Goal: Task Accomplishment & Management: Complete application form

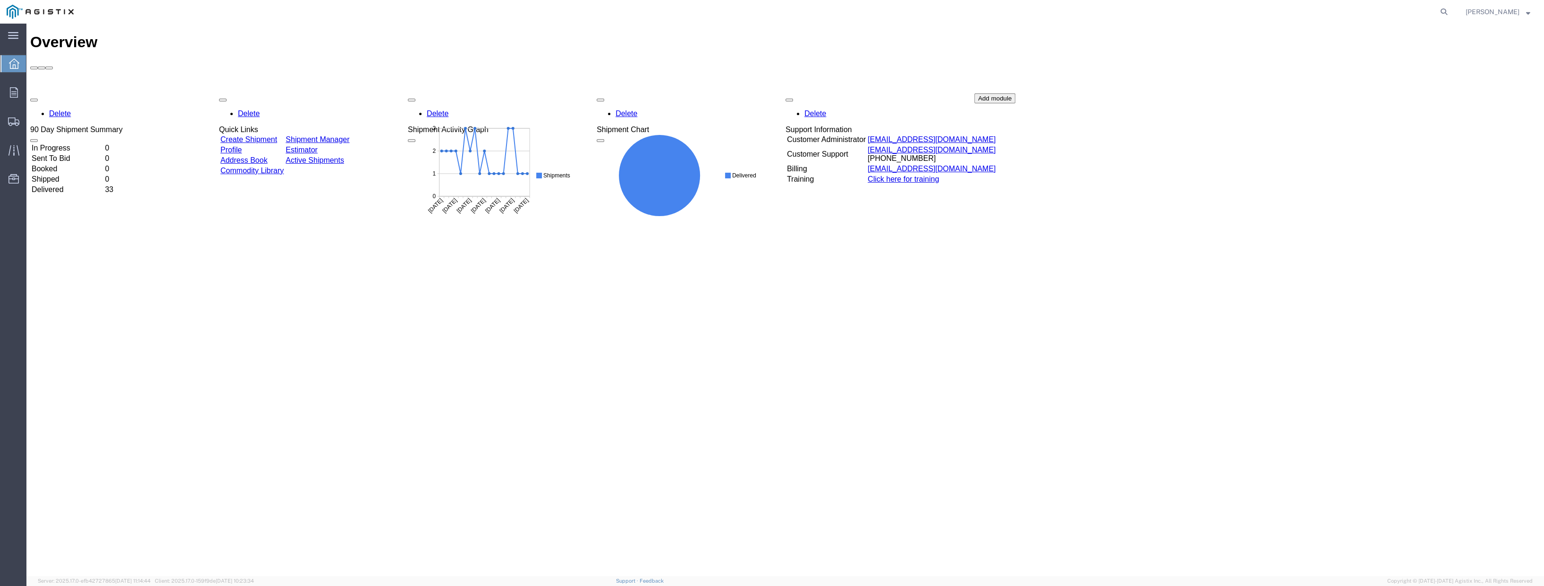
click at [277, 136] on link "Create Shipment" at bounding box center [249, 140] width 57 height 8
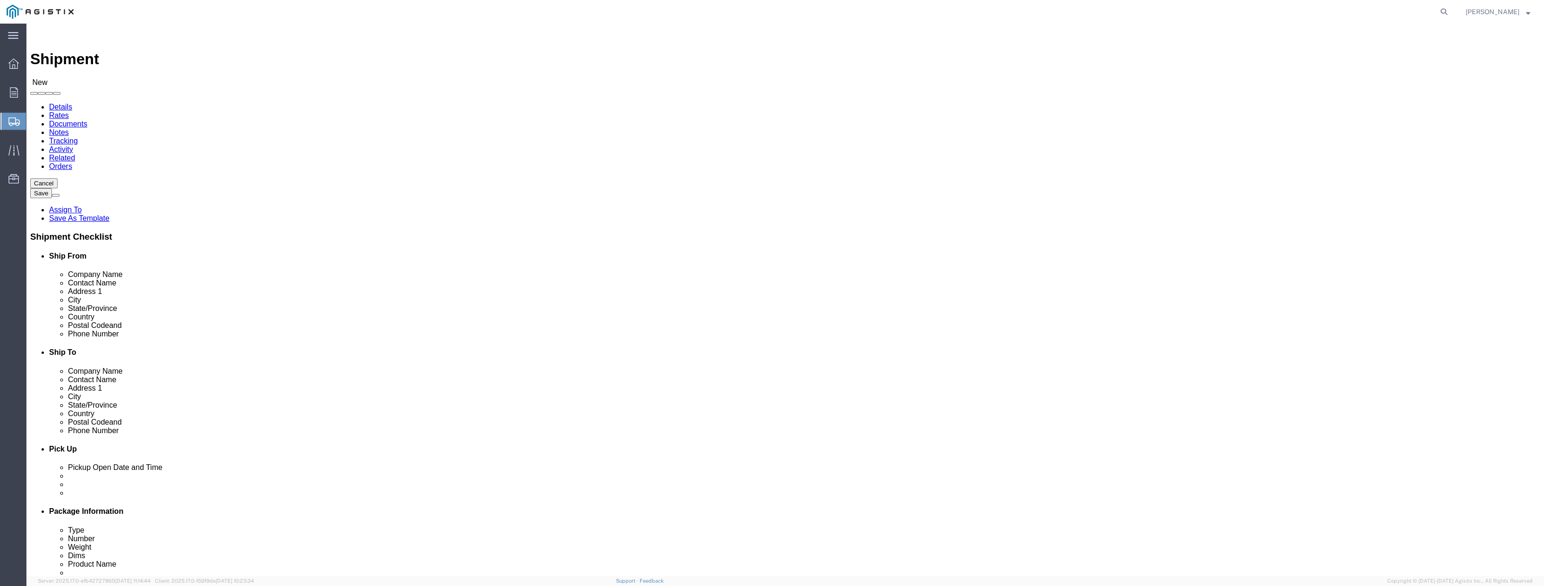
select select
drag, startPoint x: 331, startPoint y: 164, endPoint x: 304, endPoint y: 140, distance: 35.4
click select "Select PG&E [PERSON_NAME] Engineering Corp"
select select "9596"
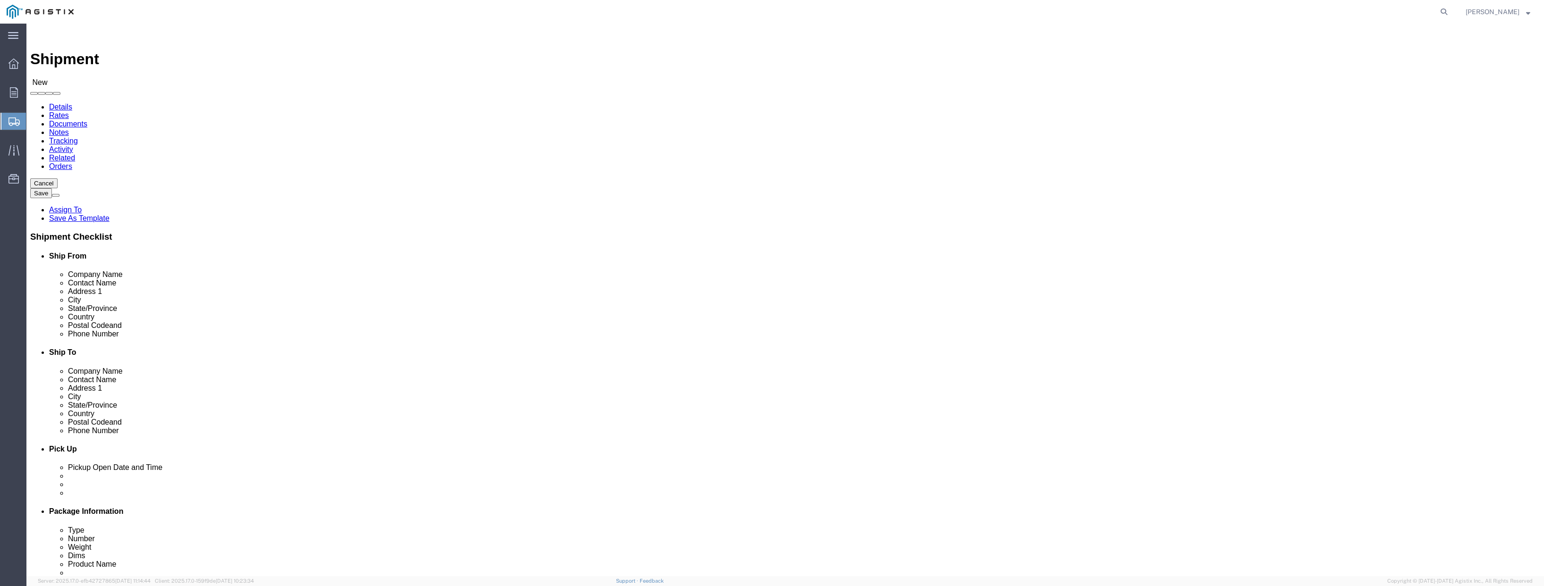
click select "Select PG&E [PERSON_NAME] Engineering Corp"
select select "PURCHORD"
select select
click select "Select All Others [GEOGRAPHIC_DATA] [GEOGRAPHIC_DATA] [GEOGRAPHIC_DATA] [GEOGRA…"
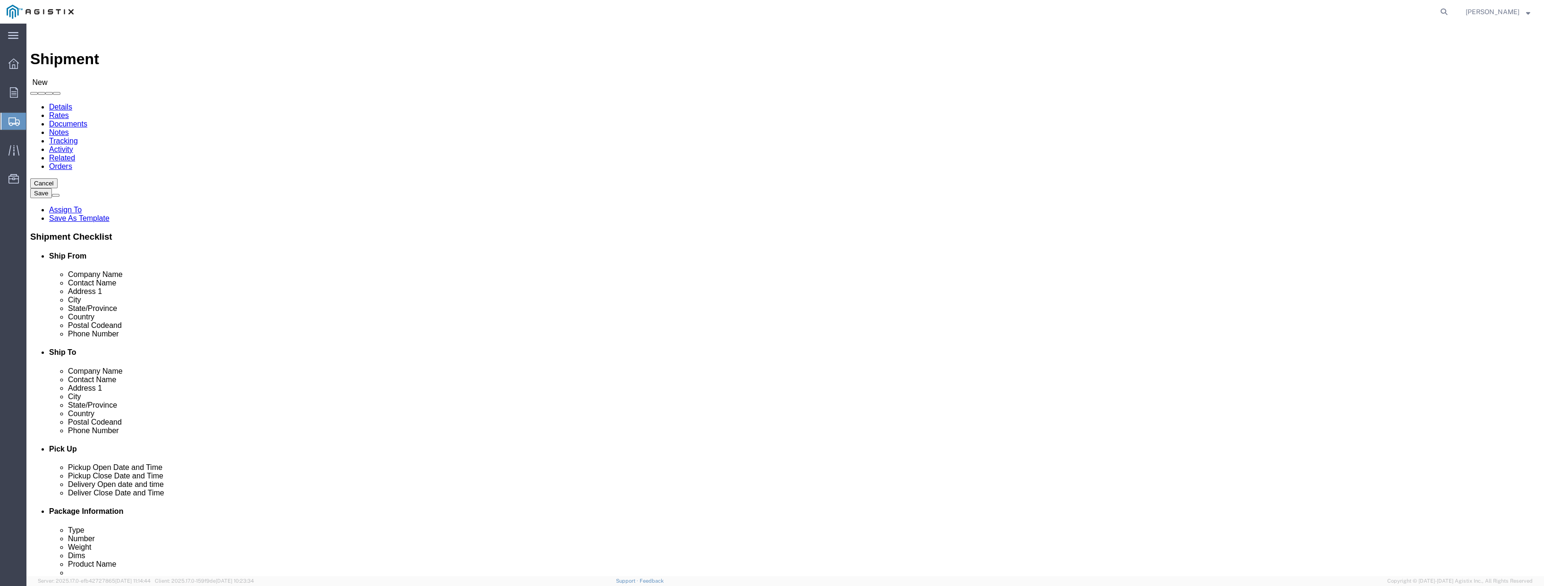
select select "19740"
click select "Select All Others [GEOGRAPHIC_DATA] [GEOGRAPHIC_DATA] [GEOGRAPHIC_DATA] [GEOGRA…"
click span
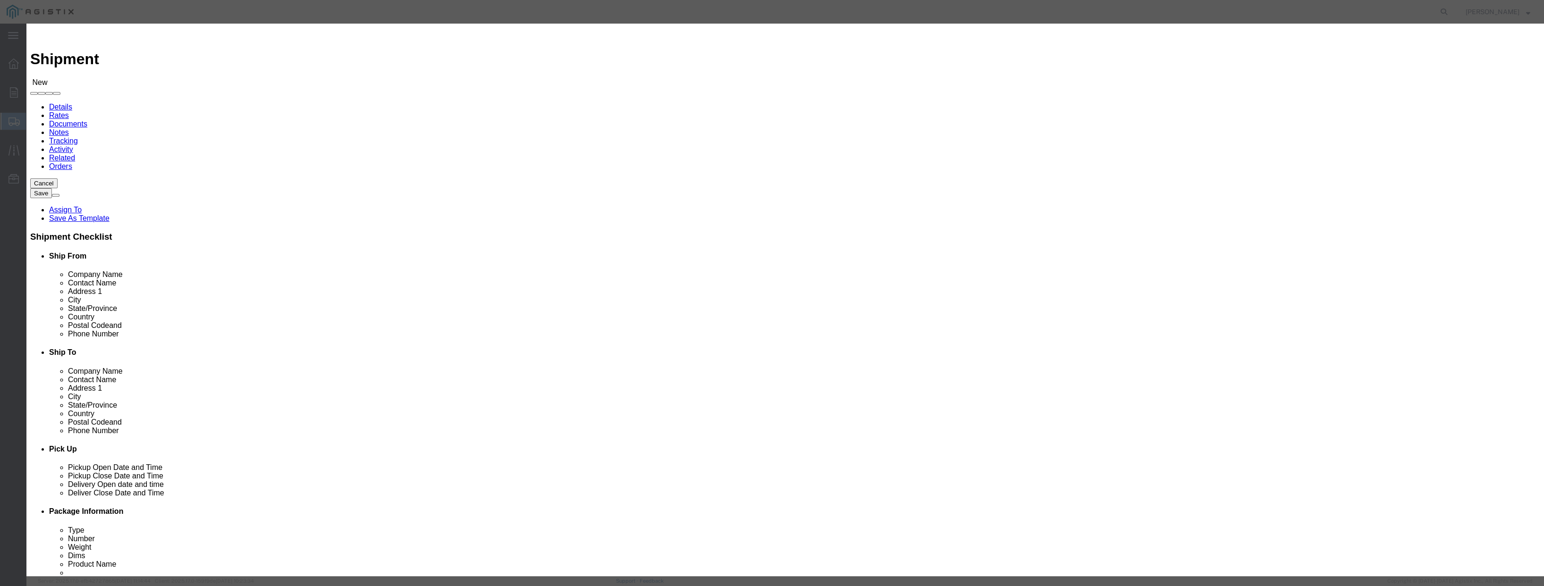
click select "All Company Location Other Personal Shared"
select select "PERSONAL"
click select "All Company Location Other Personal Shared"
click button "Select"
select select
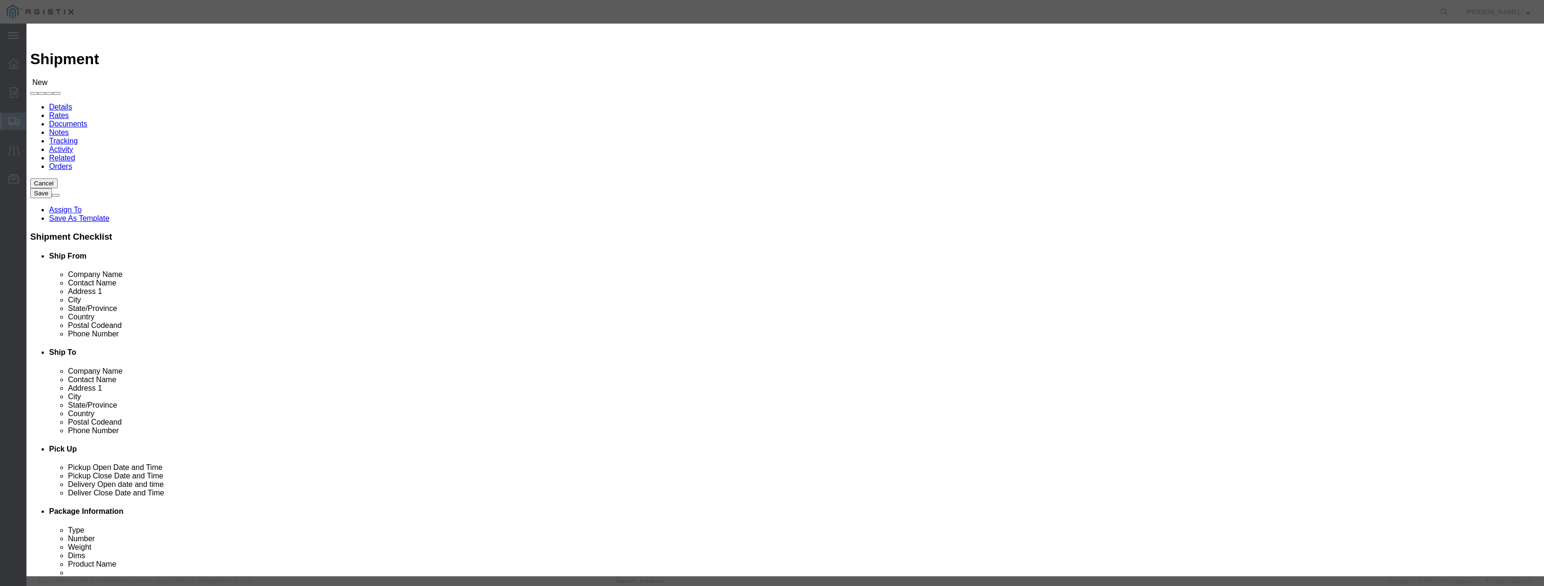
type input "PACIFIC GAS & ELECTRIC"
type input "FREMONT MATERIAL DIST CENTER"
type input "[STREET_ADDRESS][PERSON_NAME]"
type input "FREMONT"
type input "94538"
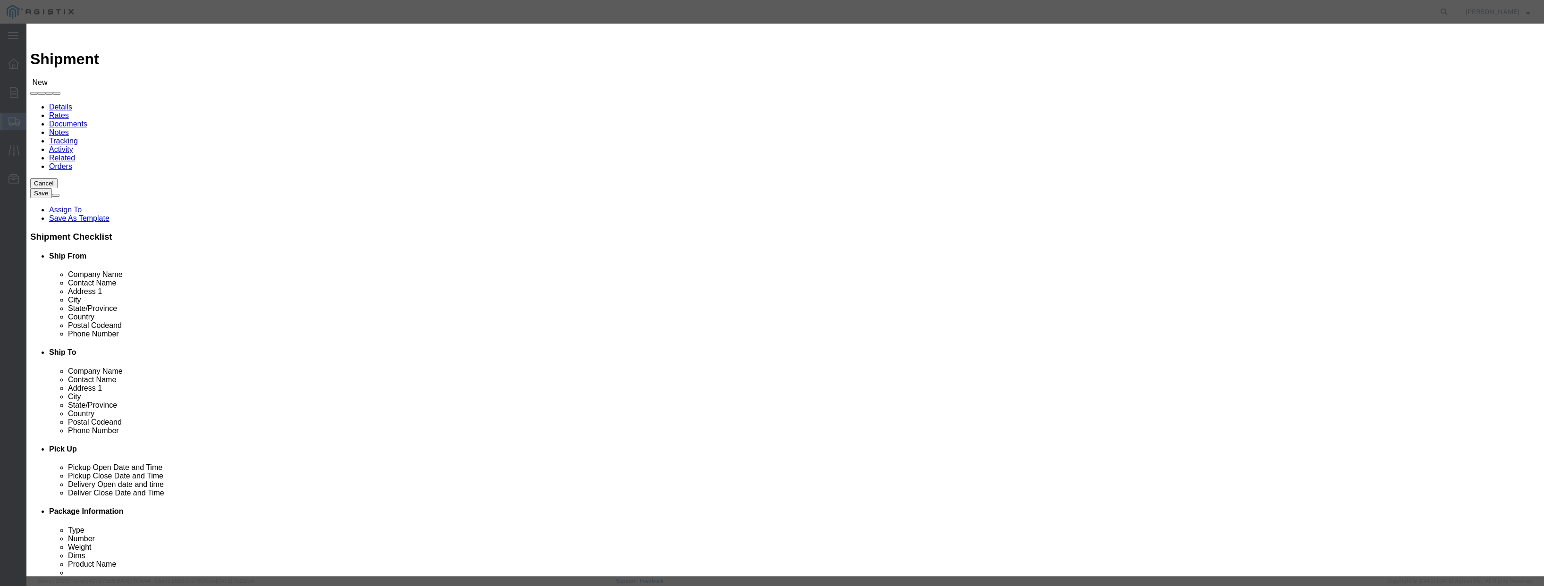
type input "[PHONE_NUMBER]"
select select "CA"
click button "Select"
select select
type input "[PERSON_NAME] ENGINEERING CORP"
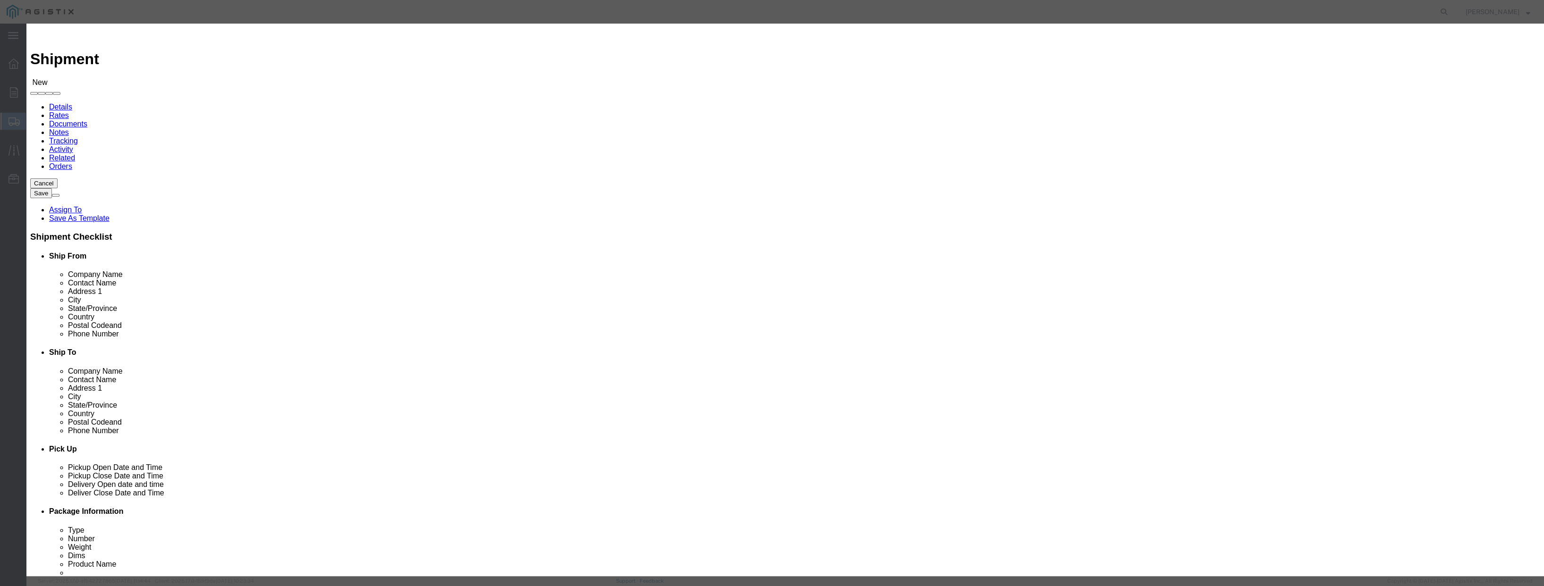
type input "[PERSON_NAME]"
type input "1569 [PERSON_NAME][GEOGRAPHIC_DATA]"
type input "San Leandro"
type input "94577"
type input "[PHONE_NUMBER]"
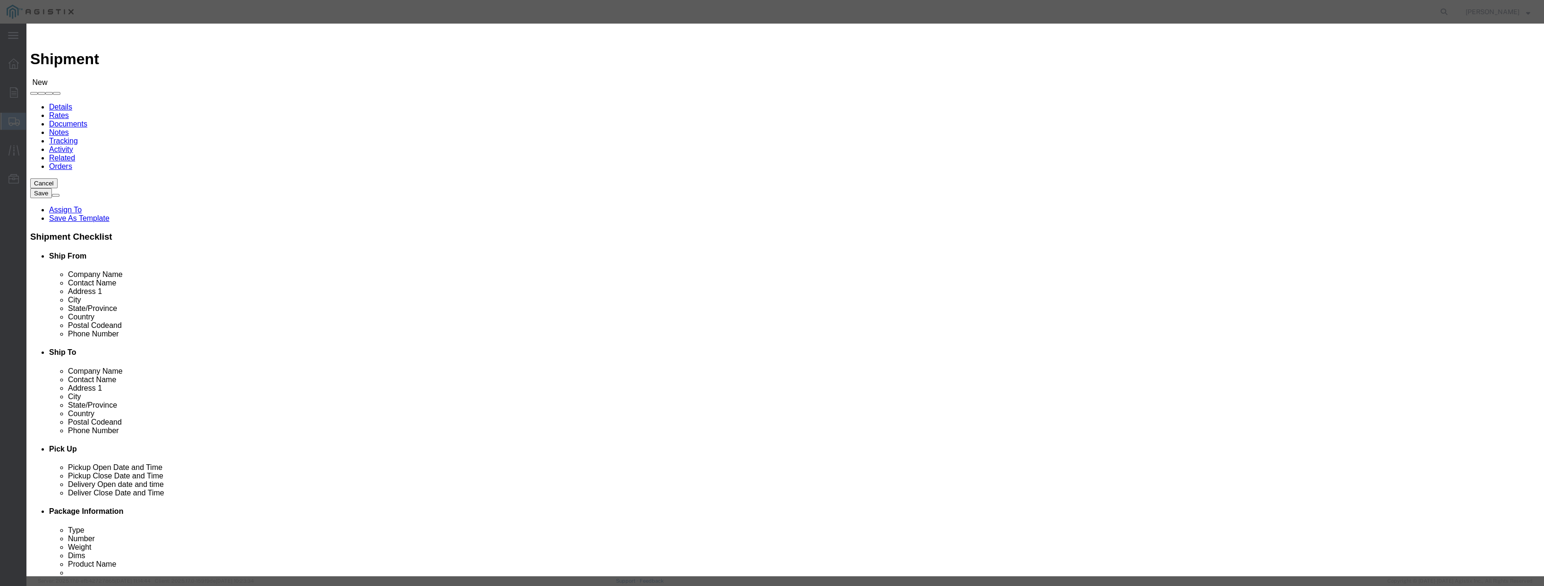
type input "[EMAIL_ADDRESS][PERSON_NAME][DOMAIN_NAME]"
checkbox input "true"
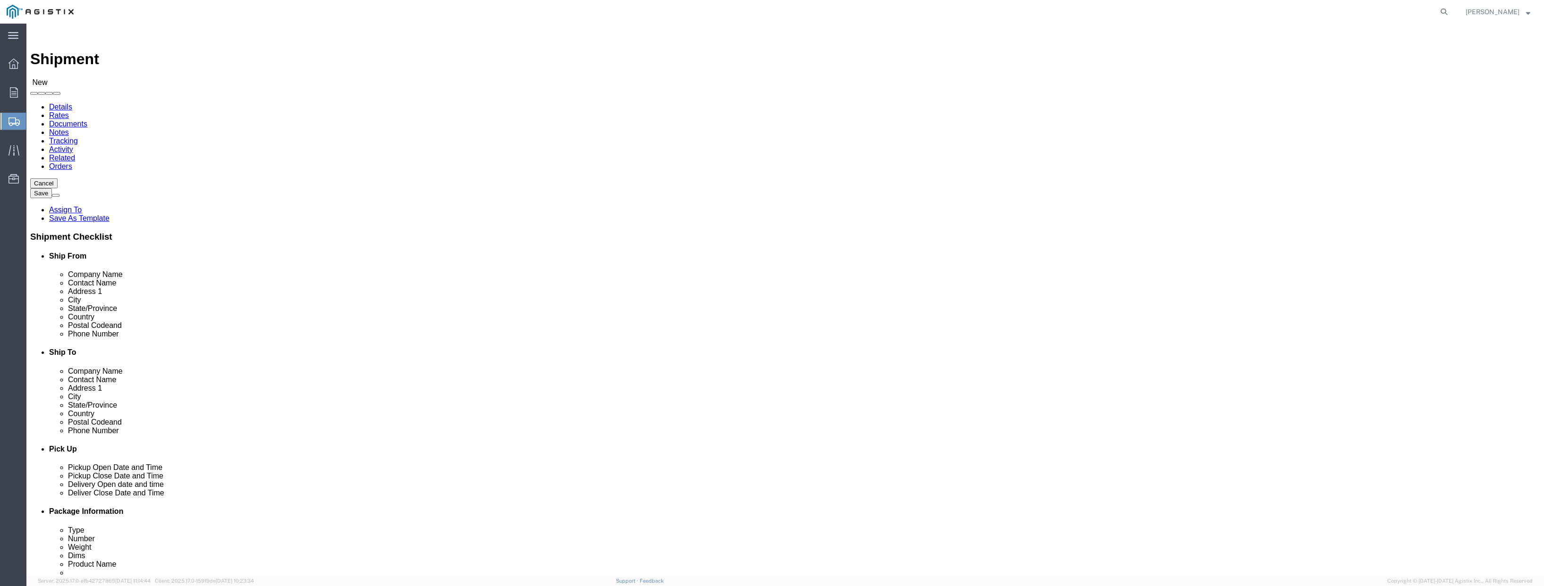
select select "CA"
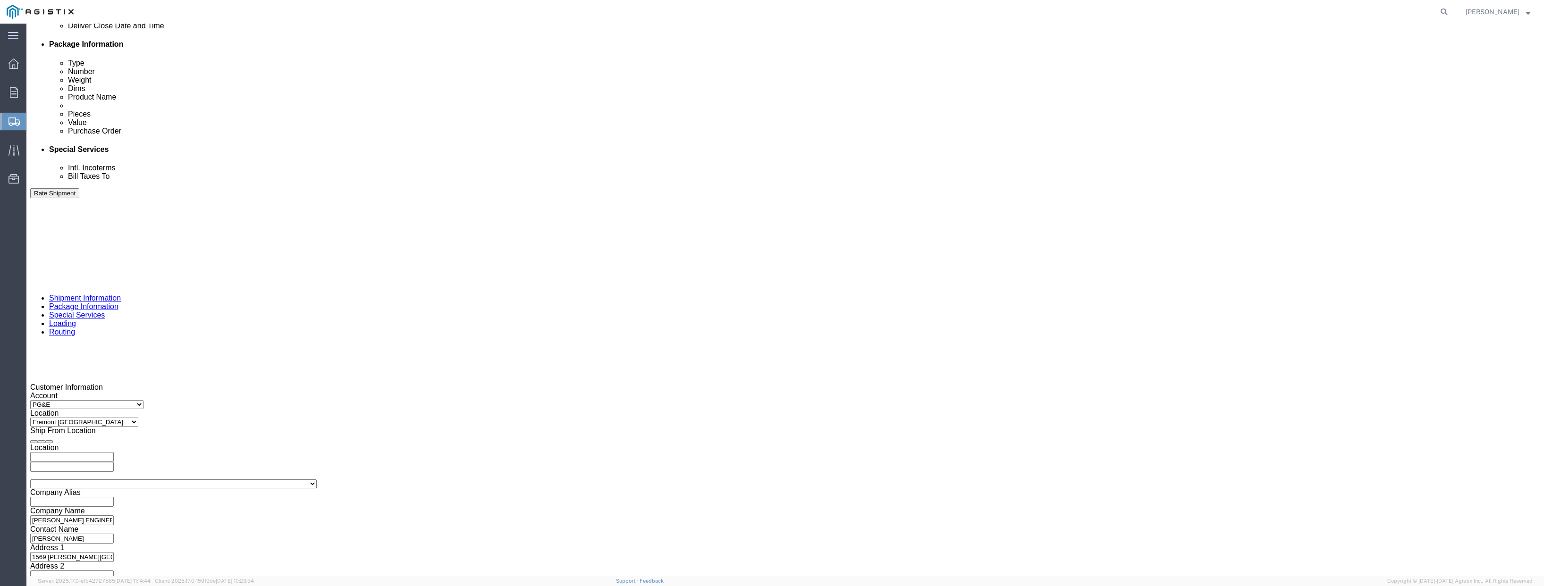
scroll to position [472, 0]
click div "[DATE] 8:00 AM"
click input "4:00 AM"
type input "4:00 PM"
click button "Apply"
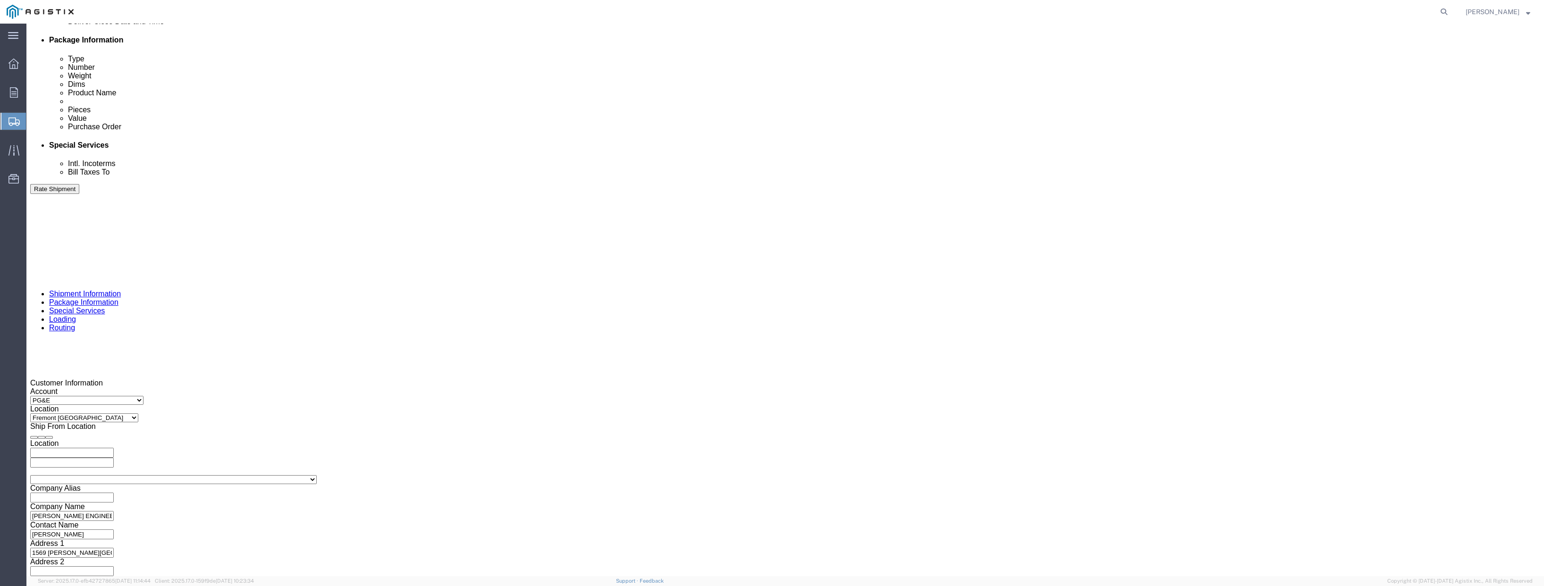
click div
click input "5:00 PM"
click input "8:00 PM"
type input "8:00 AM"
click button "Apply"
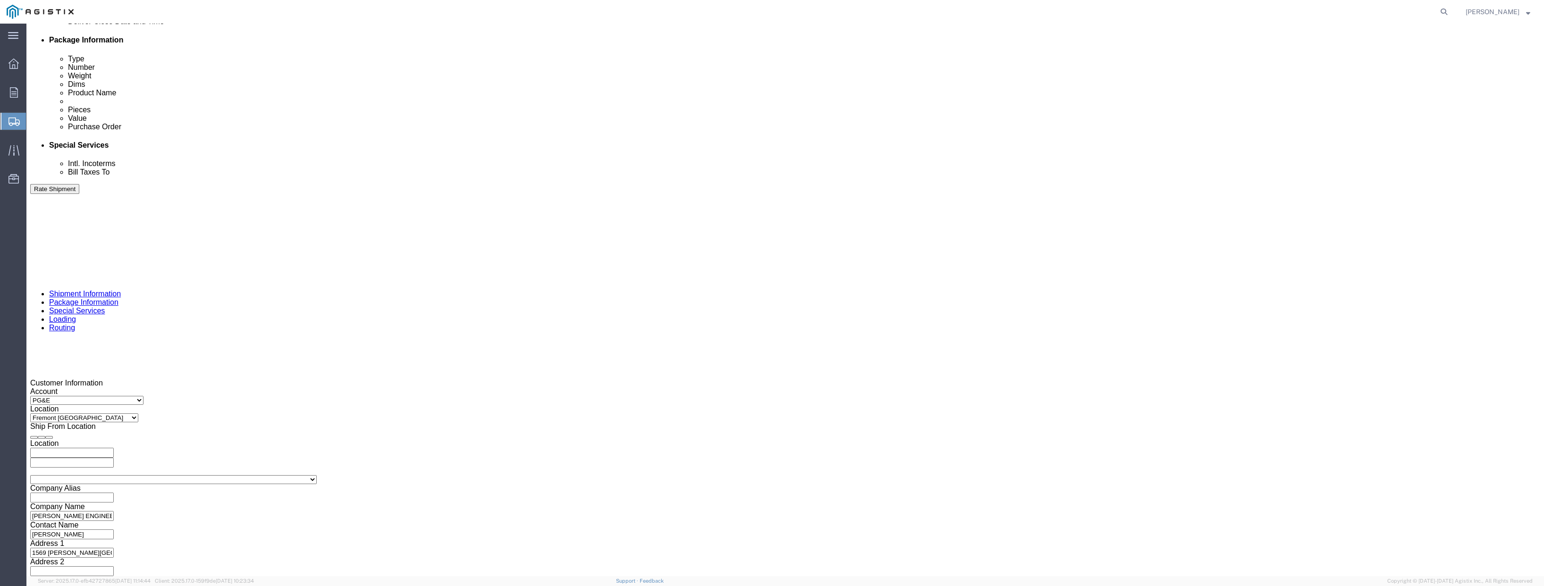
click div
click button "Apply"
click input "text"
paste input "3501412324"
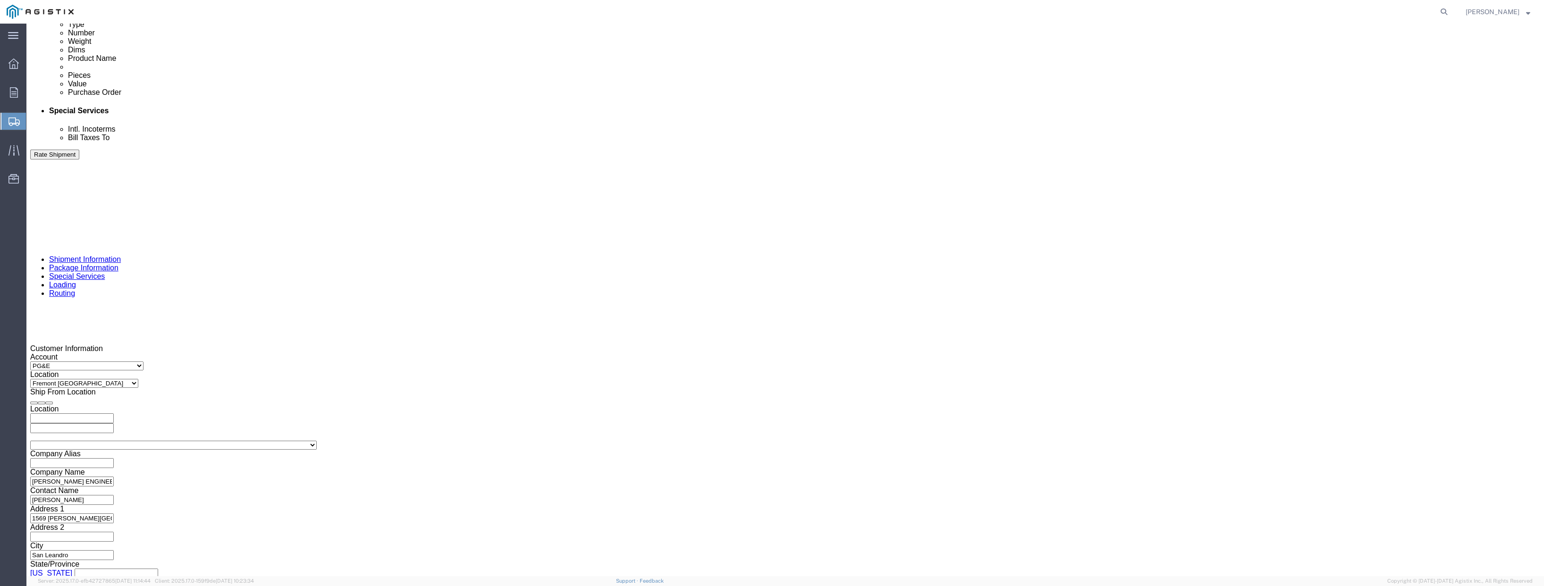
scroll to position [518, 0]
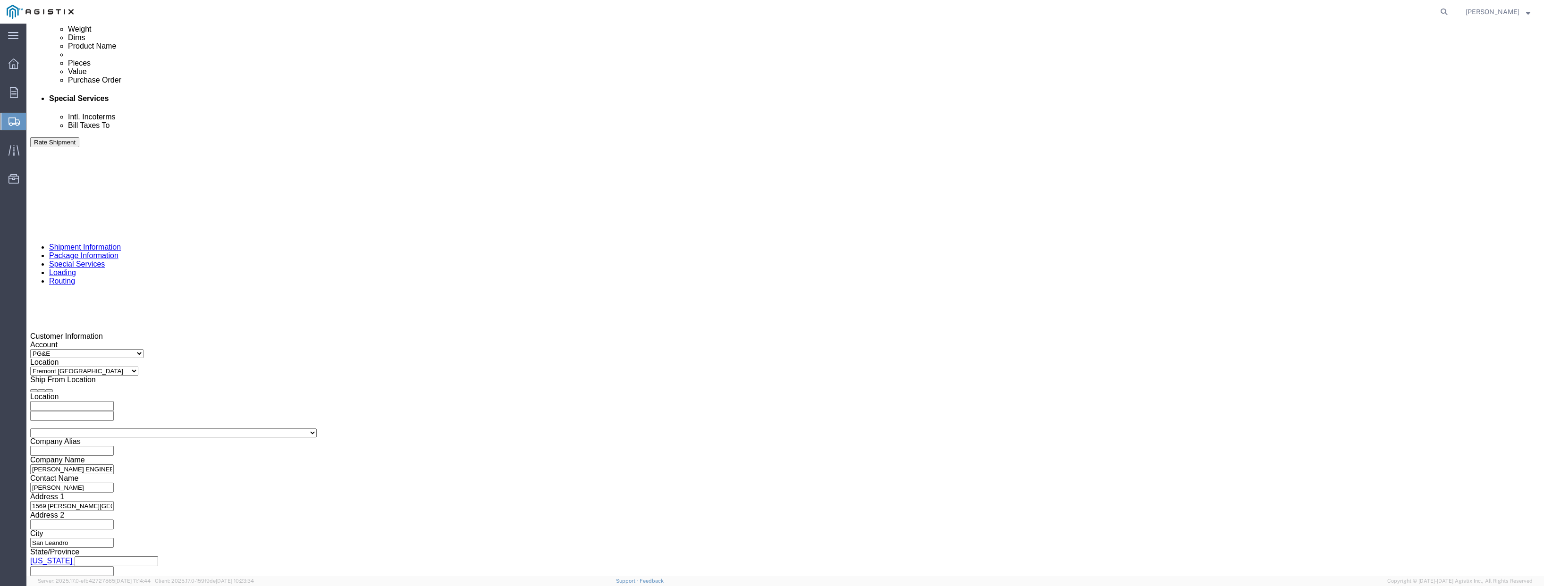
type input "3501412324"
click button "Continue"
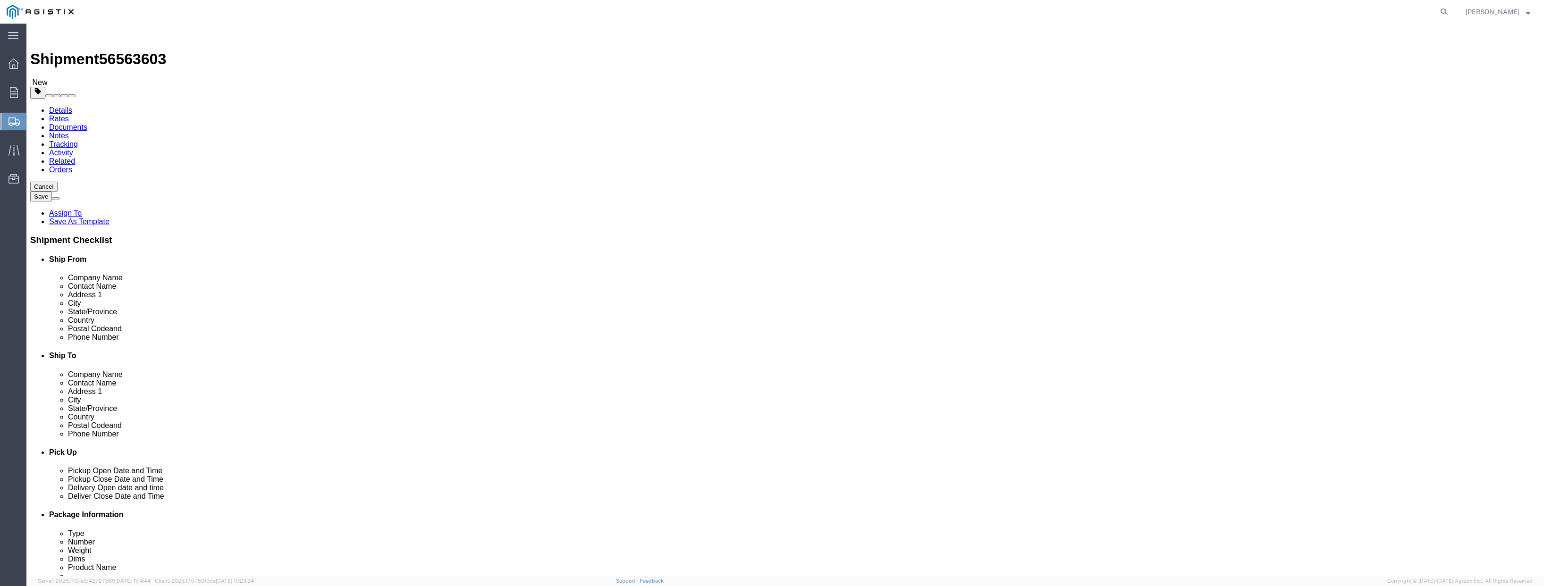
click select "Select Bulk Bundle(s) Cardboard Box(es) Carton(s) Crate(s) Drum(s) (Fiberboard)…"
select select "PSNS"
click select "Select Bulk Bundle(s) Cardboard Box(es) Carton(s) Crate(s) Drum(s) (Fiberboard)…"
drag, startPoint x: 247, startPoint y: 200, endPoint x: 220, endPoint y: 200, distance: 27.4
click div "Number 1"
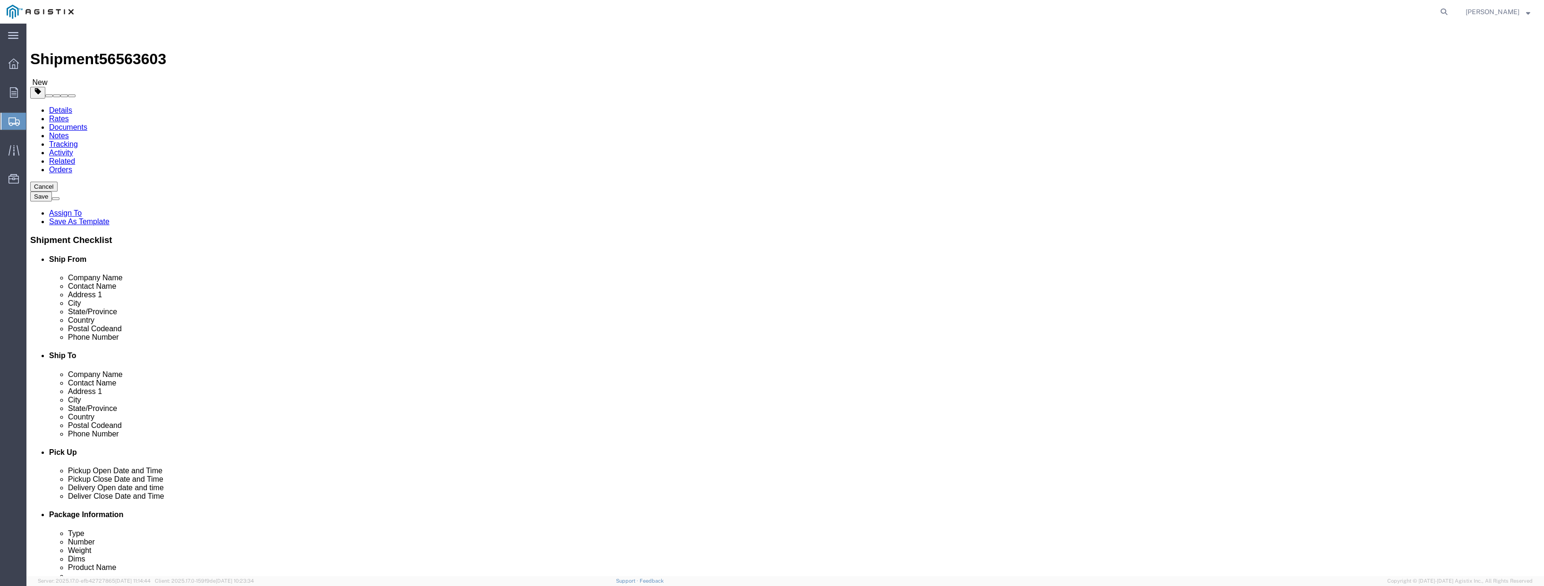
type input "4"
click input "text"
type input "30"
type input "46"
type input "30"
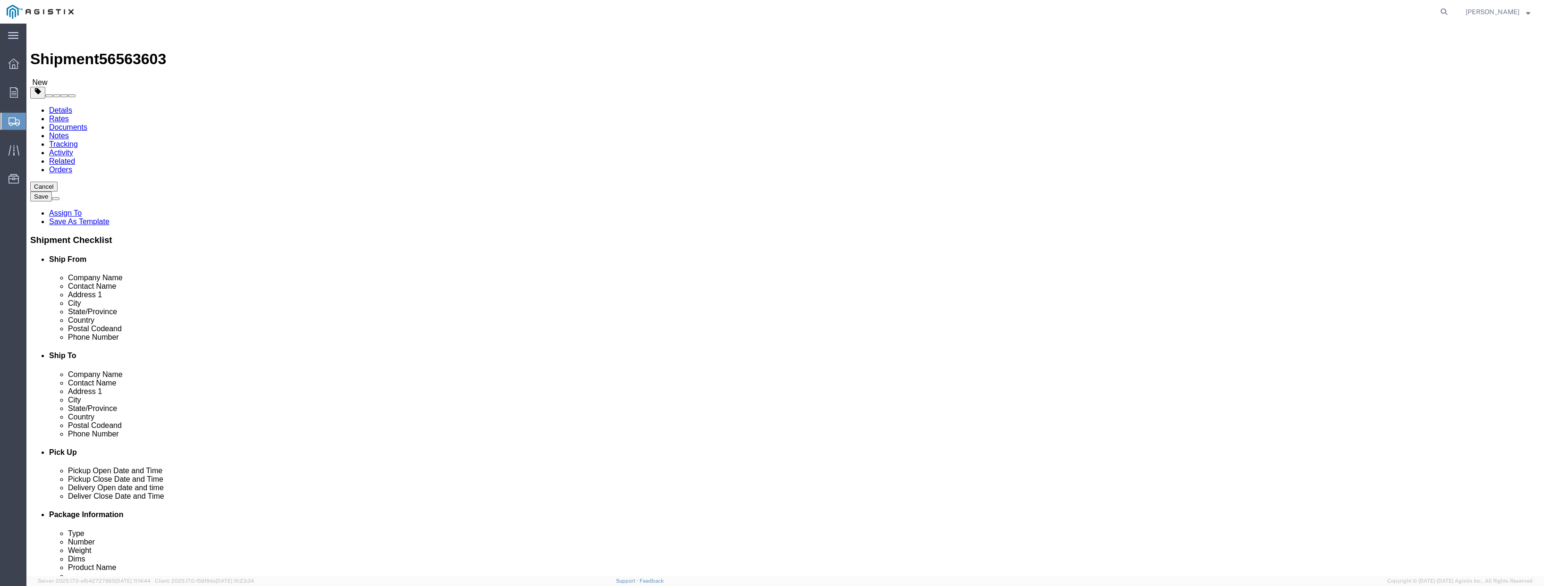
drag, startPoint x: 265, startPoint y: 237, endPoint x: 227, endPoint y: 237, distance: 38.2
click div "0.00 Select kgs lbs"
type input "344"
click link "Add Content"
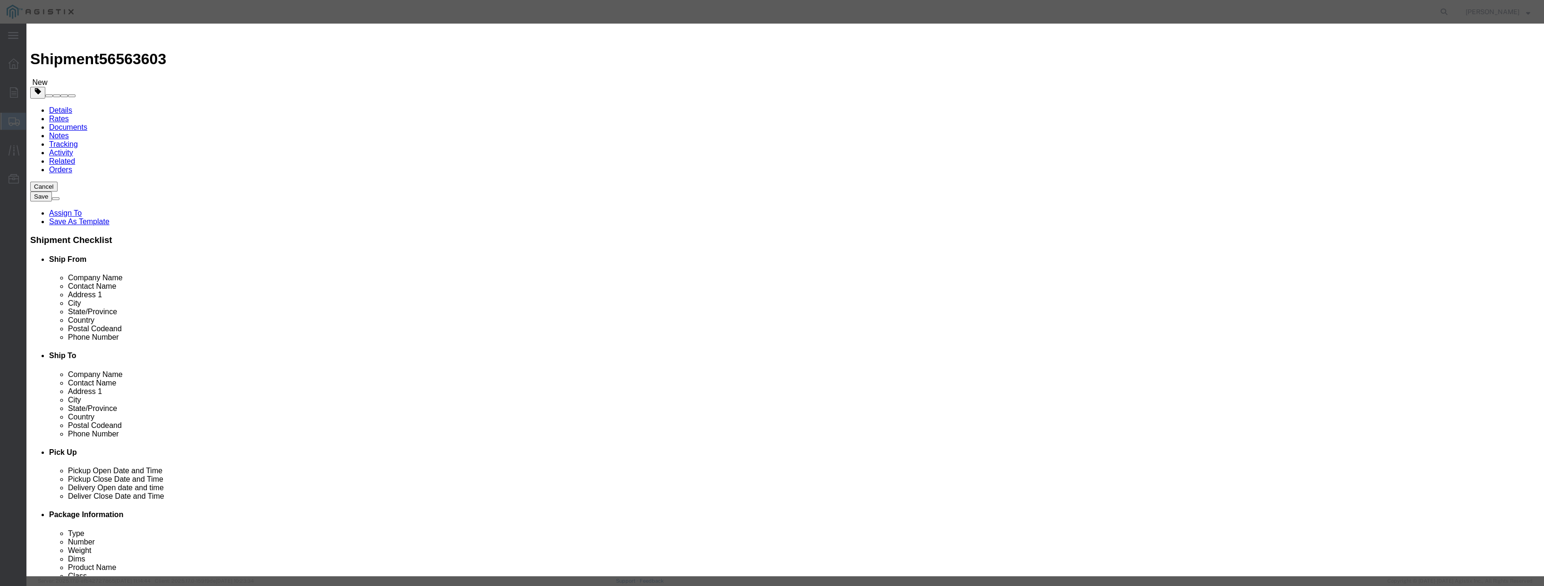
drag, startPoint x: 607, startPoint y: 87, endPoint x: 573, endPoint y: 89, distance: 33.6
click div "Pieces Number of pieces inside all the packages 0 Select Bag Barrels 100Board F…"
type input "4"
click input "text"
type input "5200"
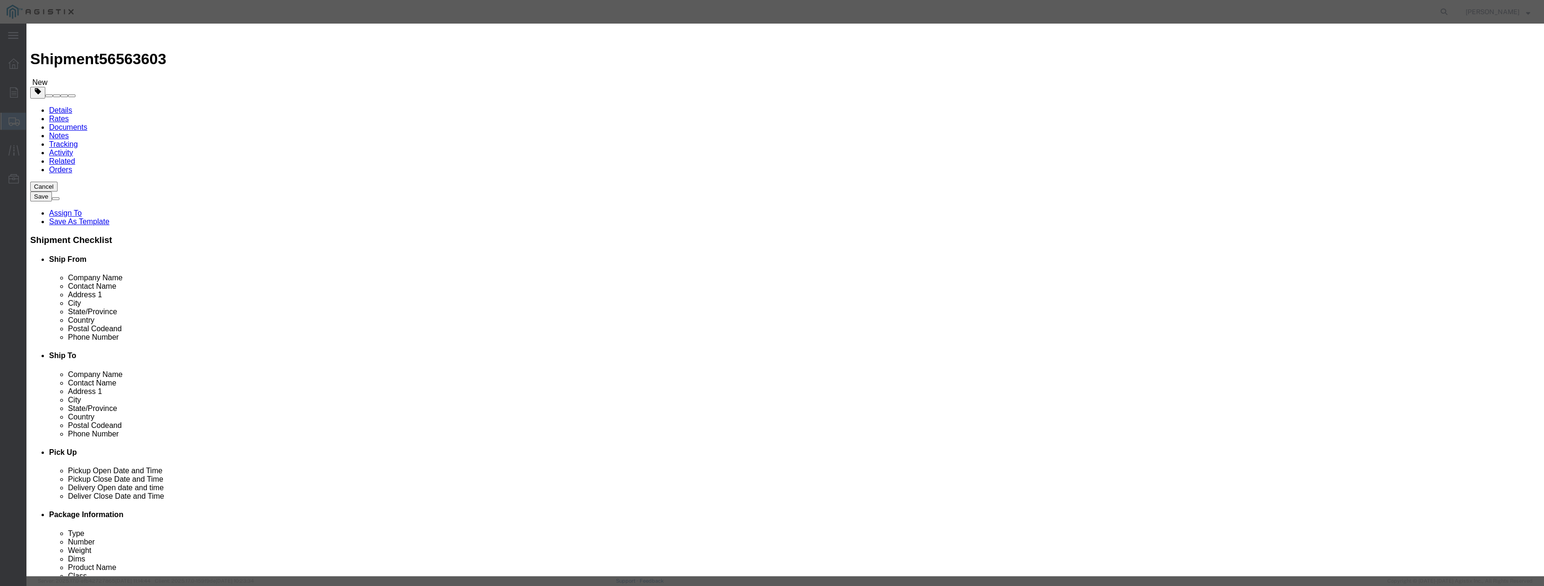
click select "Select 50 55 60 65 70 85 92.5 100 125 175 250 300 400"
select select "50"
click select "Select 50 55 60 65 70 85 92.5 100 125 175 250 300 400"
click input "text"
type input "stands"
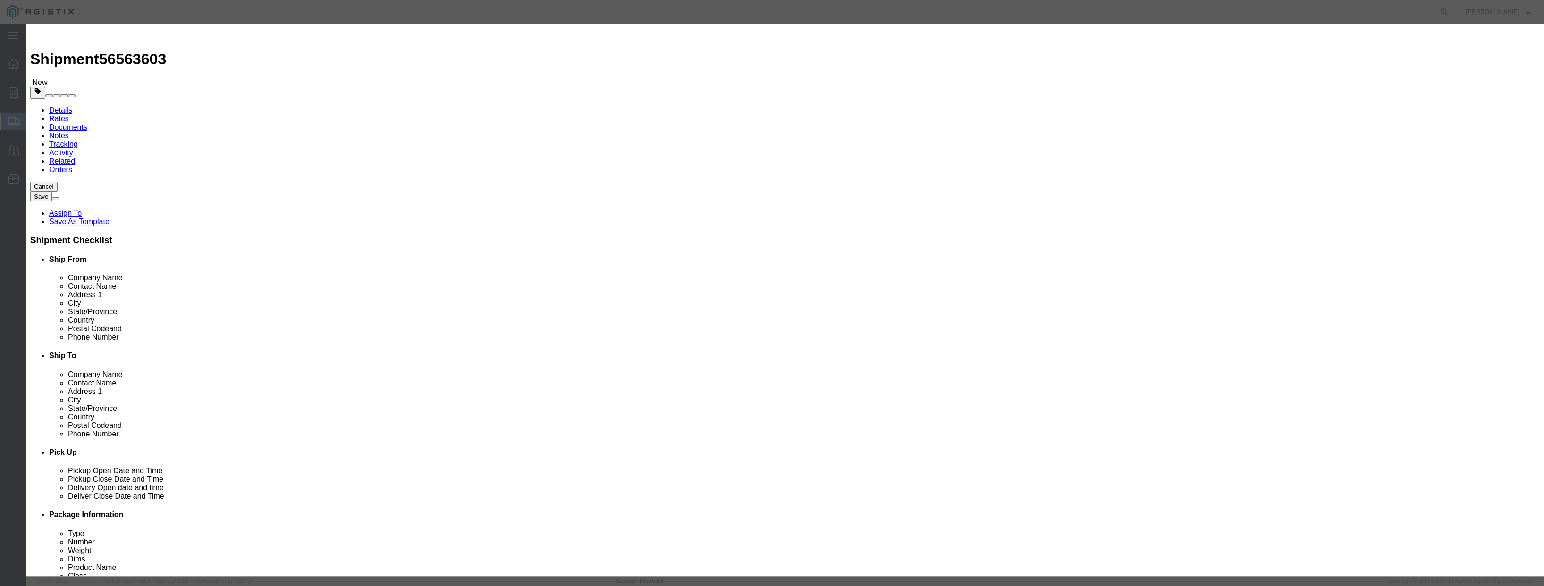
click button "Save & Close"
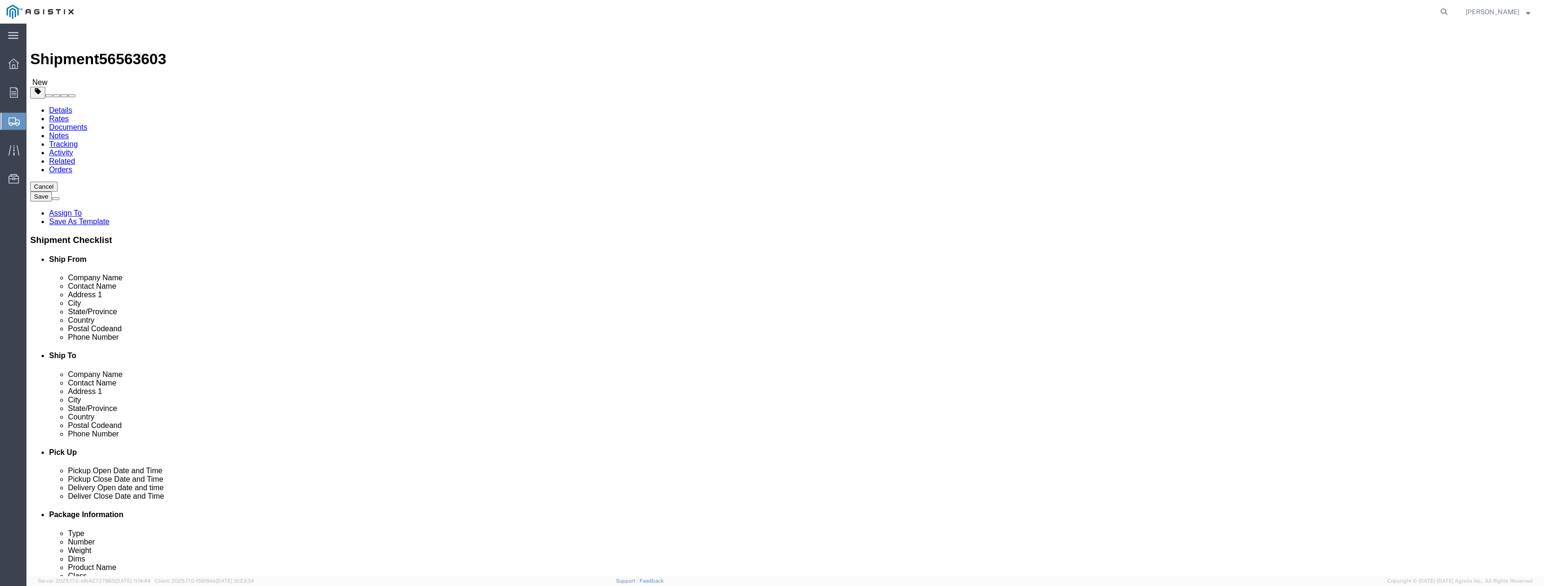
click button "Rate Shipment"
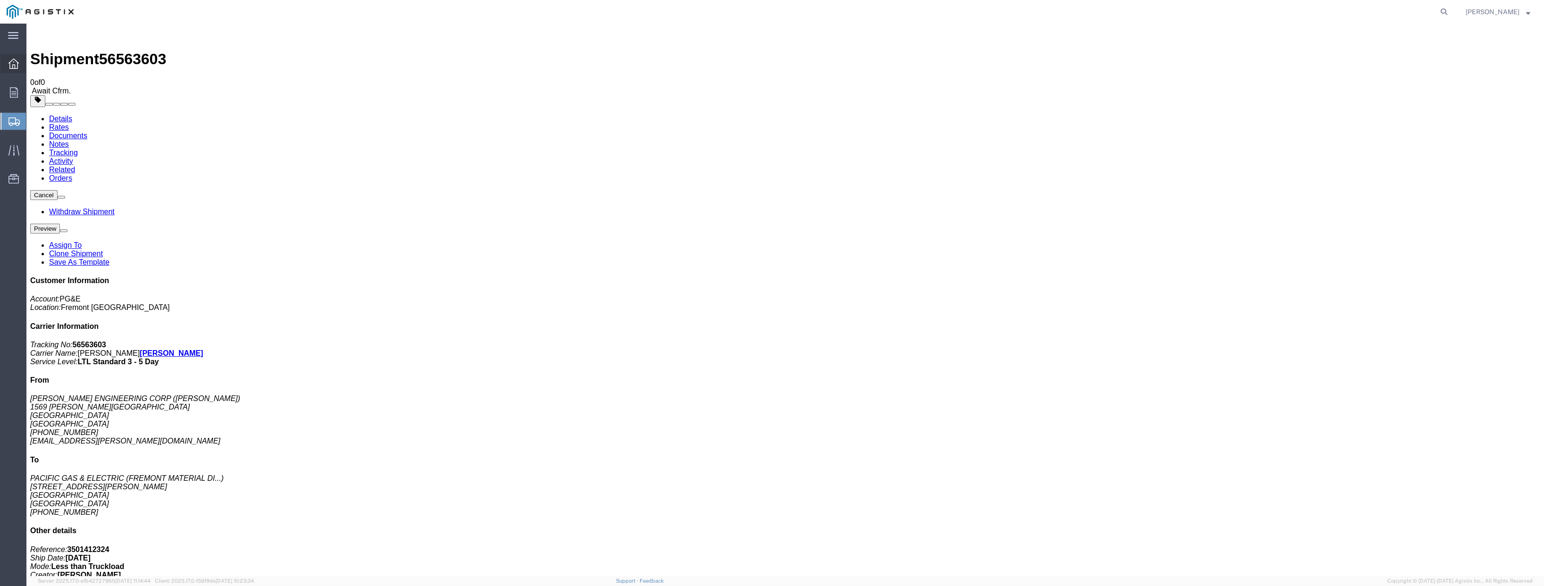
click at [9, 66] on icon at bounding box center [13, 64] width 10 height 10
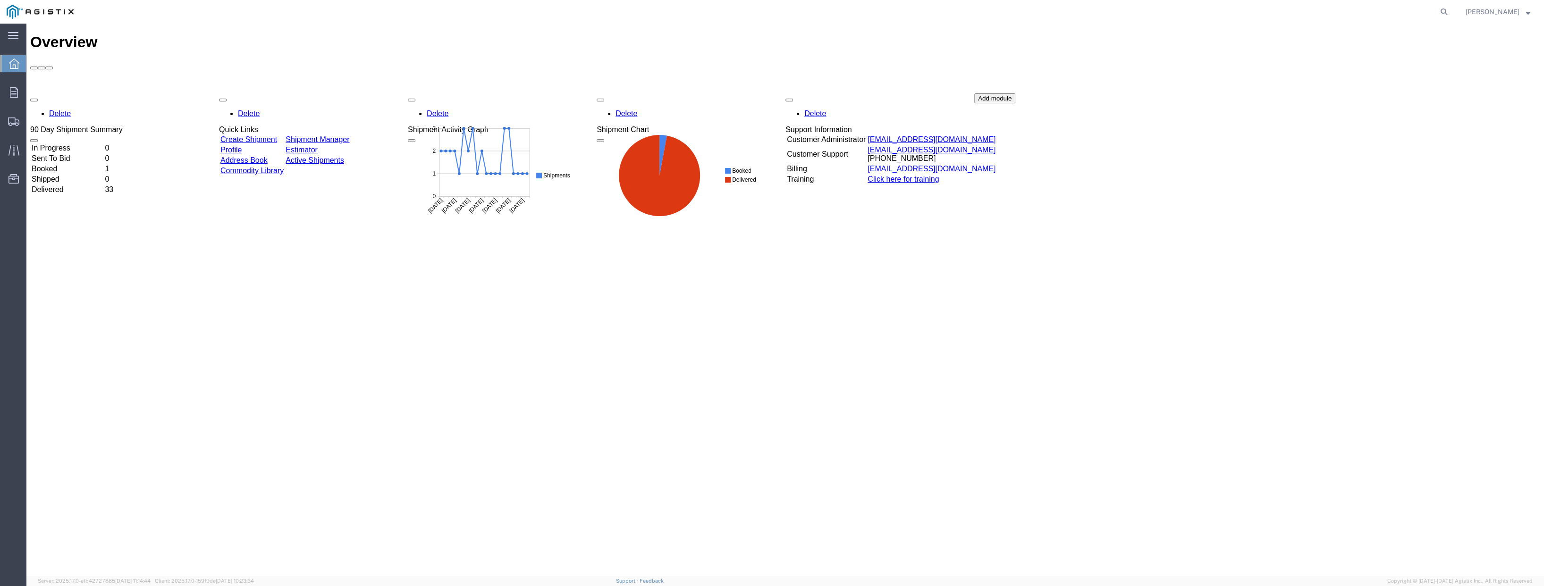
click at [242, 136] on link "Create Shipment" at bounding box center [249, 140] width 57 height 8
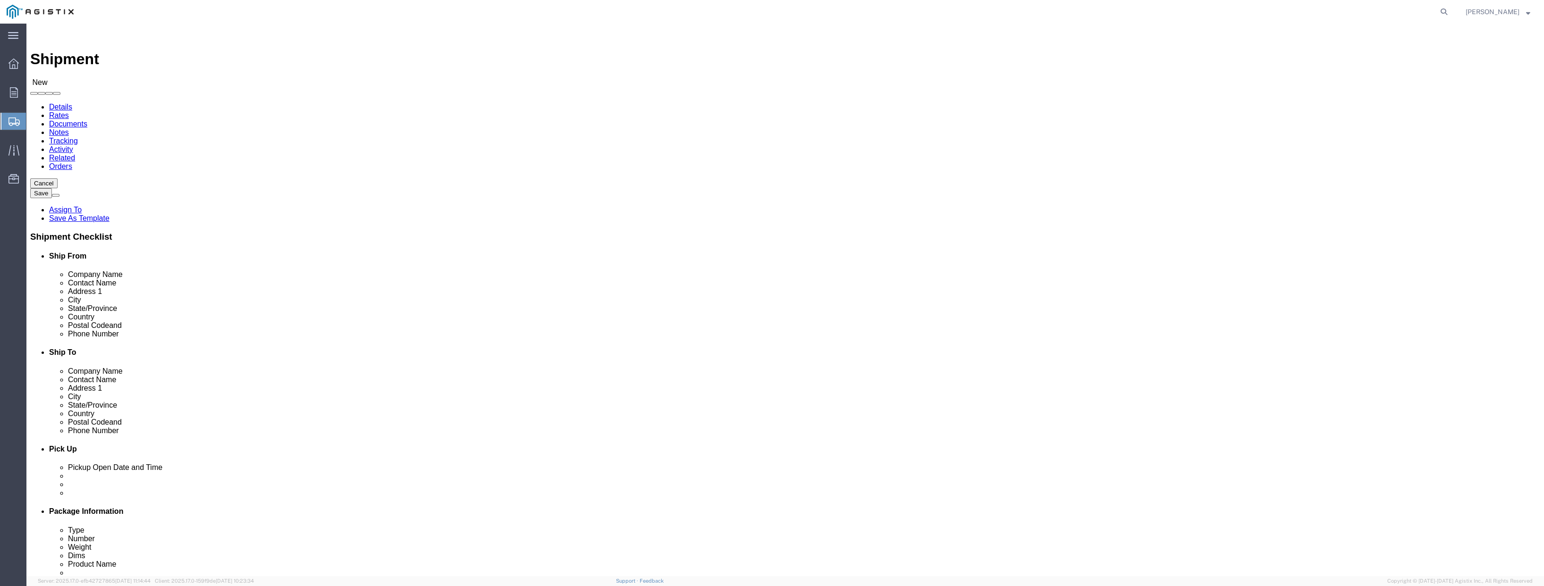
click select "Select PG&E [PERSON_NAME] Engineering Corp"
select select "9596"
click select "Select PG&E [PERSON_NAME] Engineering Corp"
select select "PURCHORD"
select select
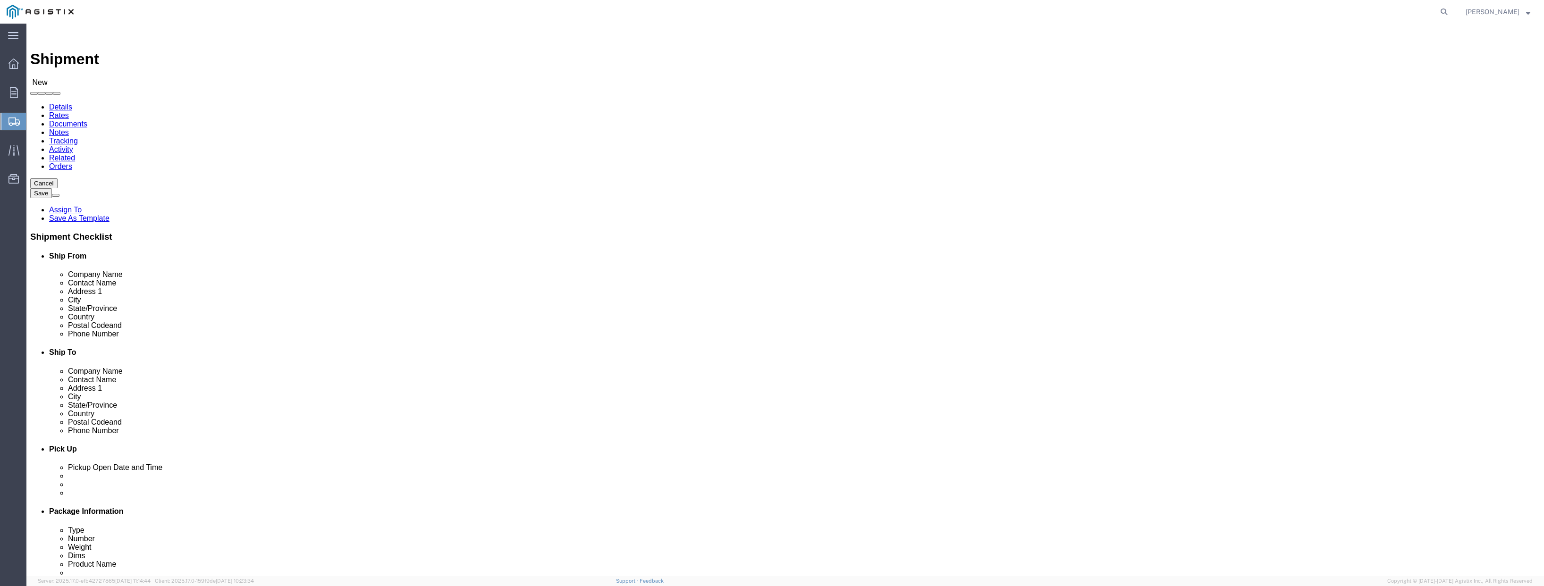
select select
click select "Select All Others [GEOGRAPHIC_DATA] [GEOGRAPHIC_DATA] [GEOGRAPHIC_DATA] [GEOGRA…"
select select "19996"
click select "Select All Others [GEOGRAPHIC_DATA] [GEOGRAPHIC_DATA] [GEOGRAPHIC_DATA] [GEOGRA…"
click span
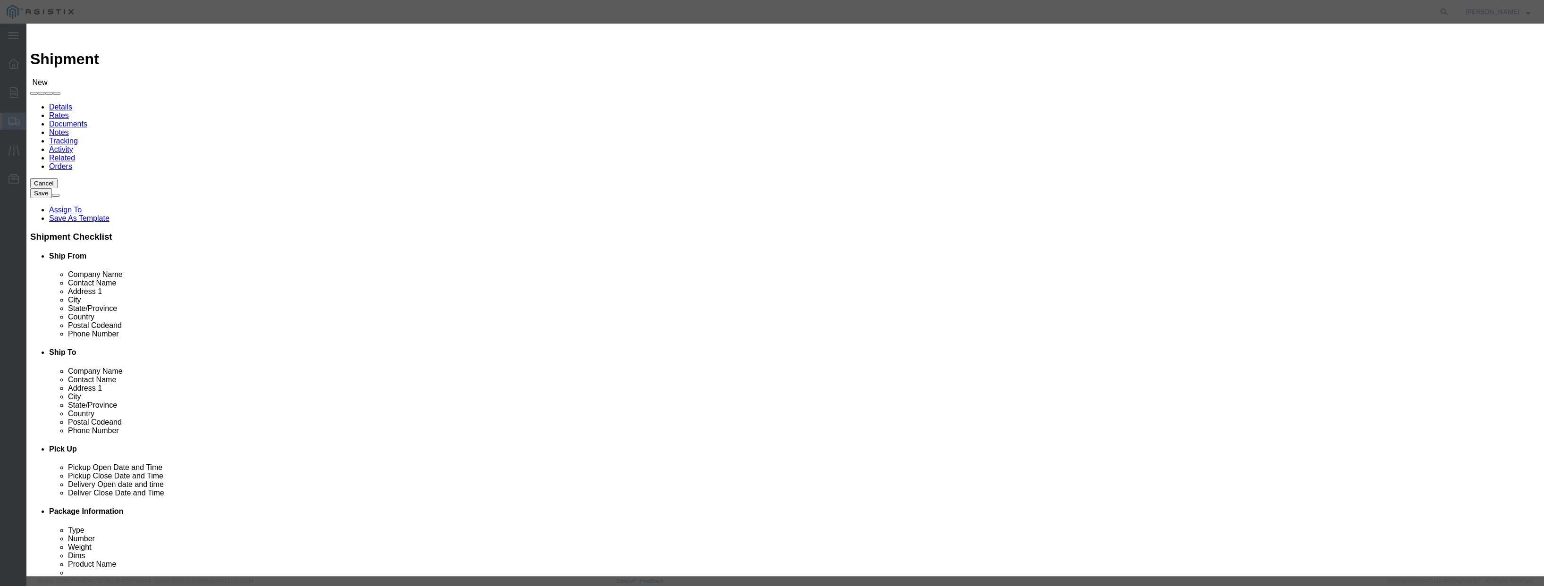
click select "All Company Location Other Personal Shared"
select select "PERSONAL"
click select "All Company Location Other Personal Shared"
click button "Select"
select select
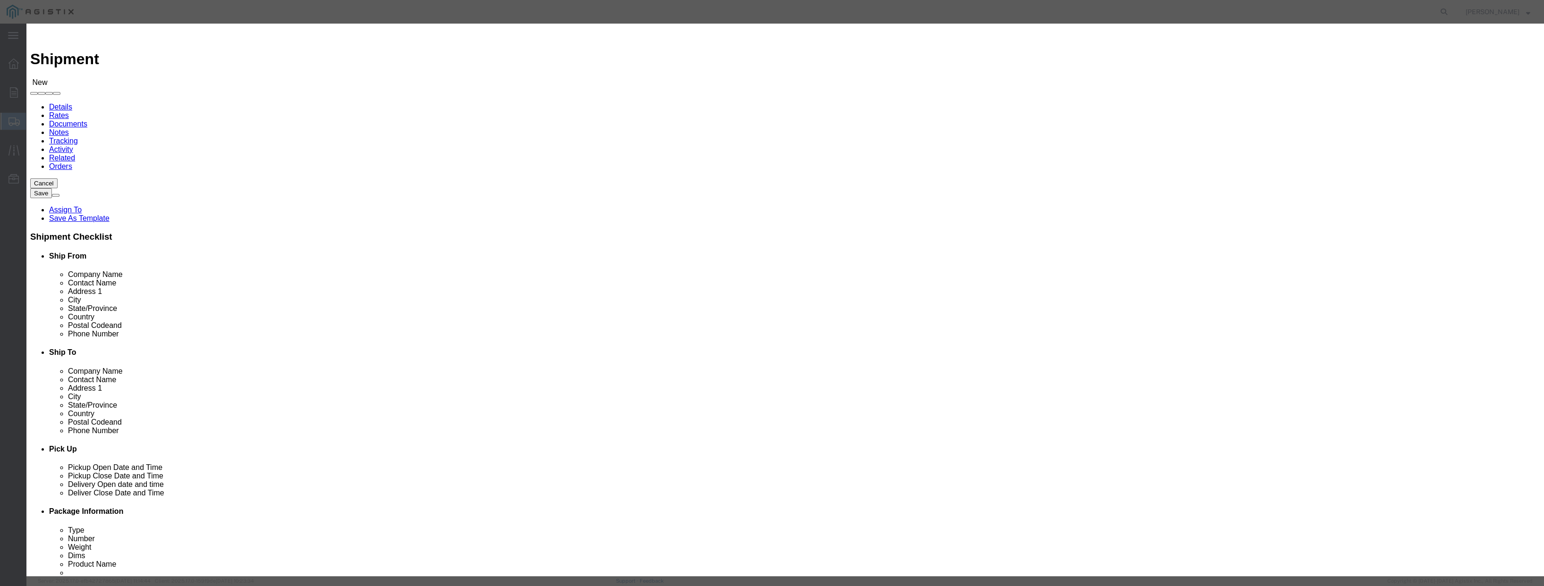
type input "PG&E MARYSVILLE MATERIALS"
type input "[PERSON_NAME]"
type input "[STREET_ADDRESS]"
type input "[GEOGRAPHIC_DATA]"
type input "95692"
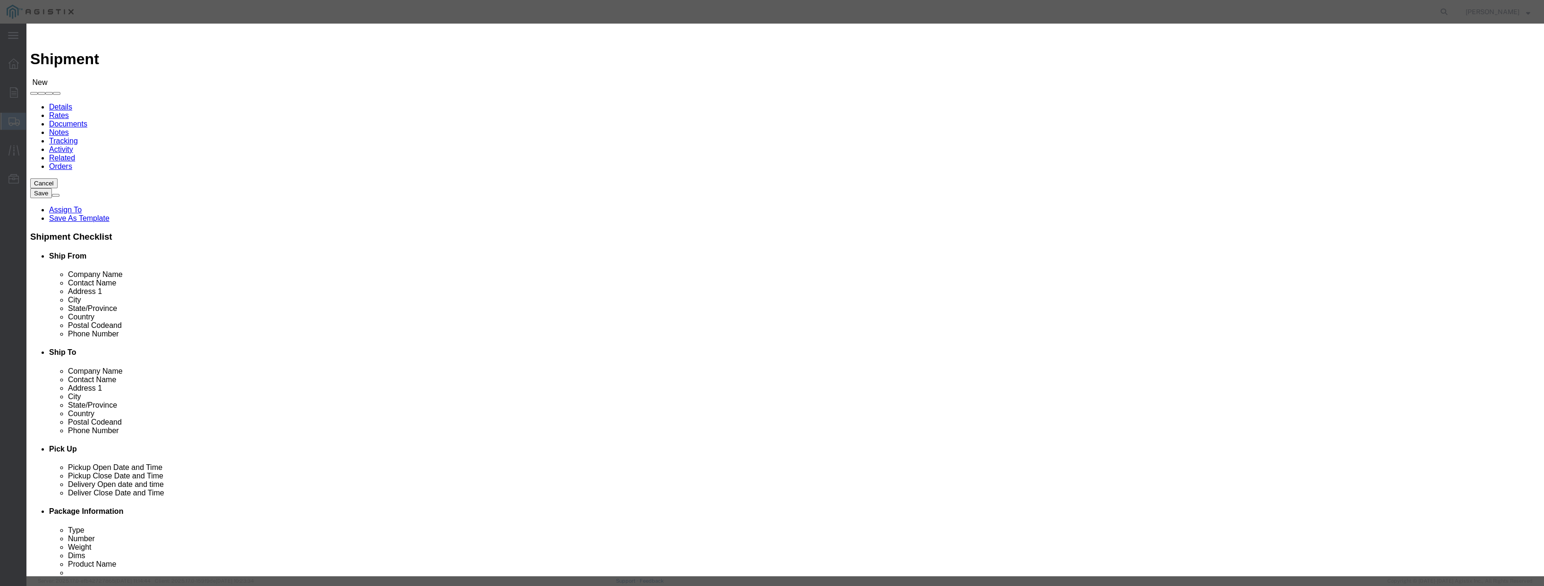
type input "[PHONE_NUMBER]"
select select "CA"
click button "Select"
select select
type input "[PERSON_NAME] ENGINEERING CORP"
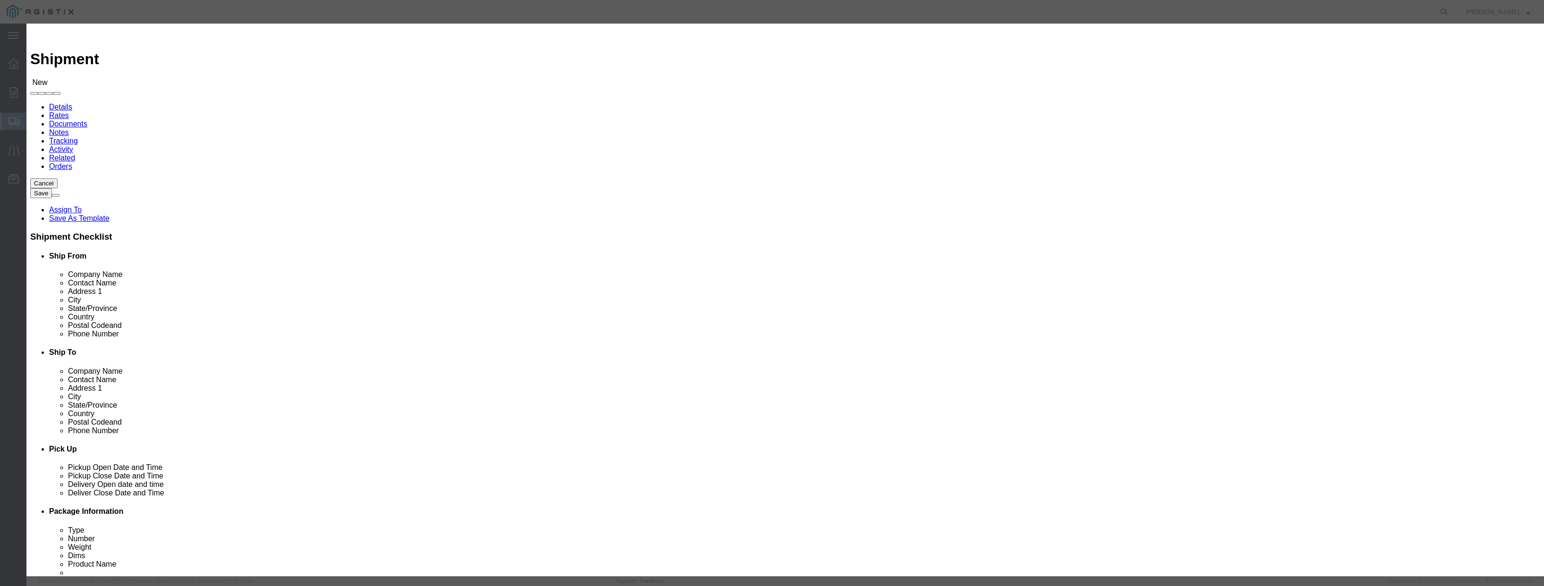
type input "[PERSON_NAME]"
type input "1569 [PERSON_NAME][GEOGRAPHIC_DATA]"
type input "San Leandro"
type input "94577"
type input "[PHONE_NUMBER]"
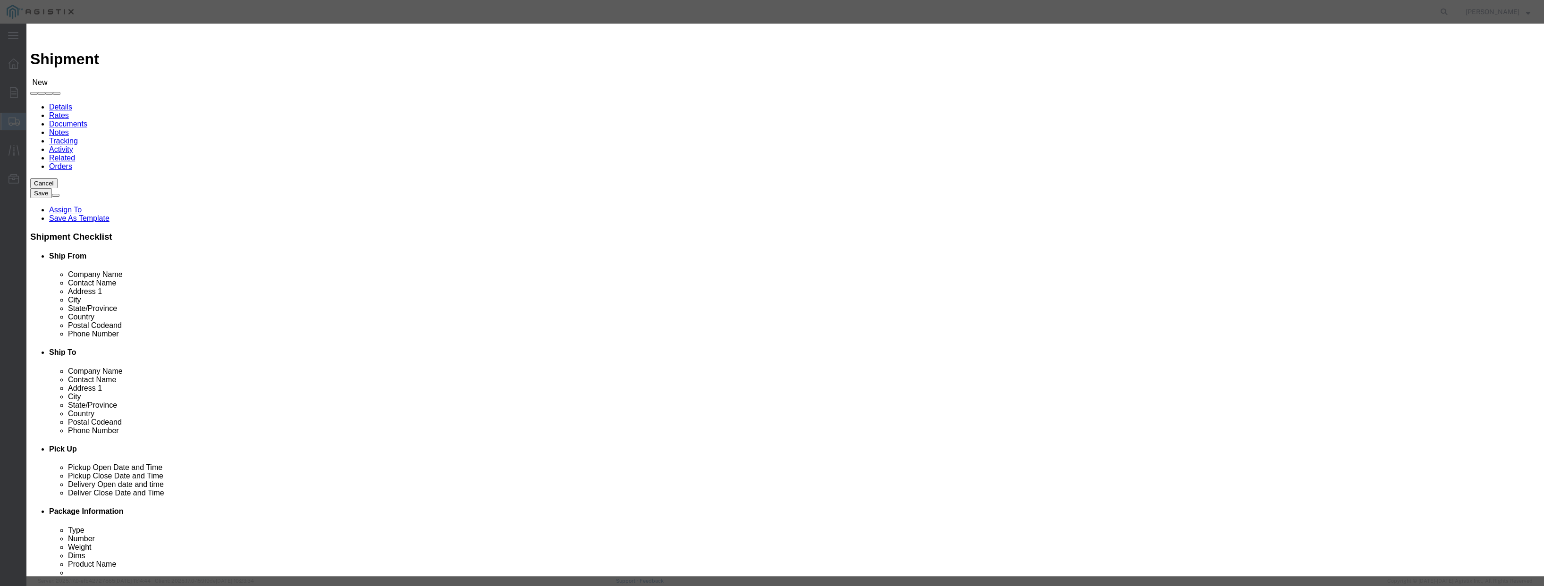
type input "[EMAIL_ADDRESS][PERSON_NAME][DOMAIN_NAME]"
checkbox input "true"
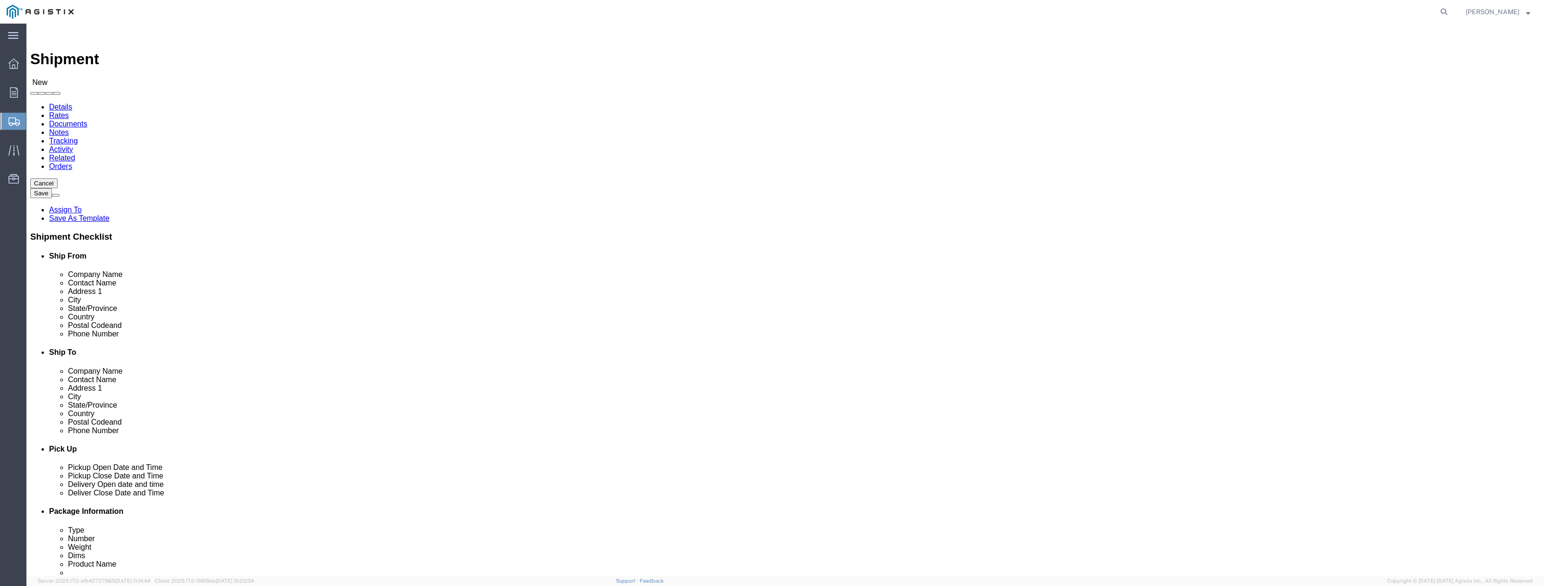
select select "CA"
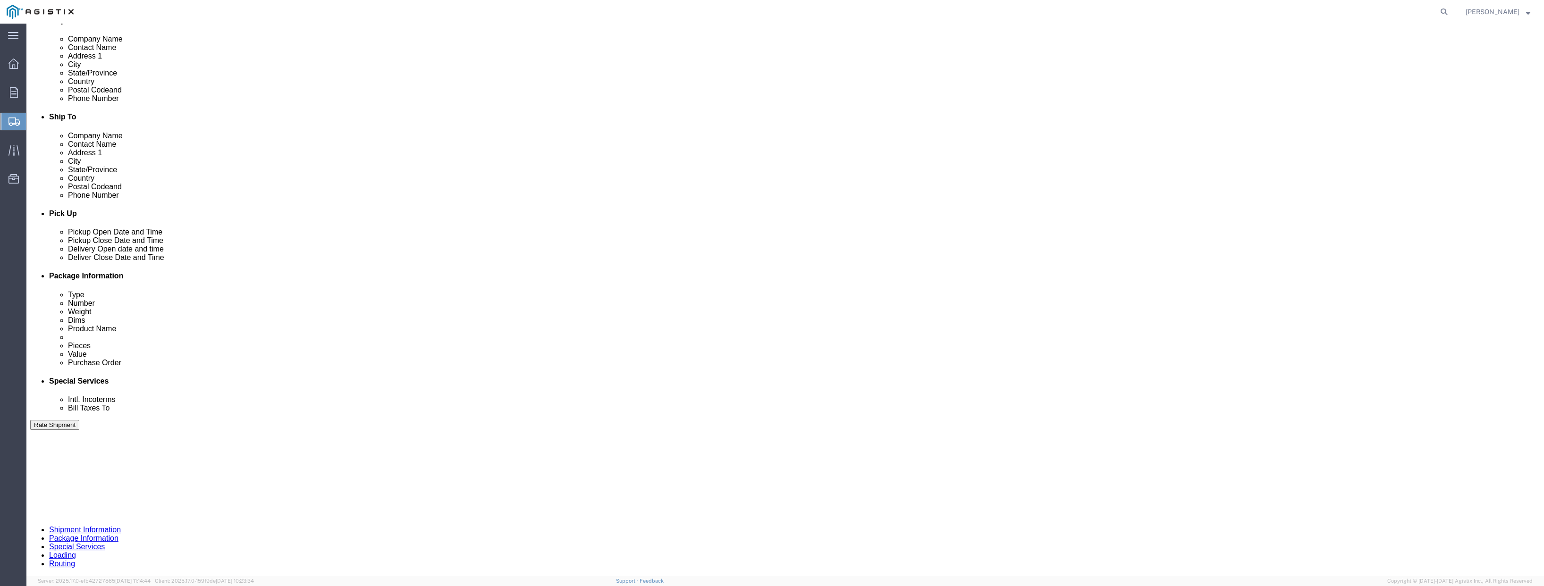
scroll to position [518, 0]
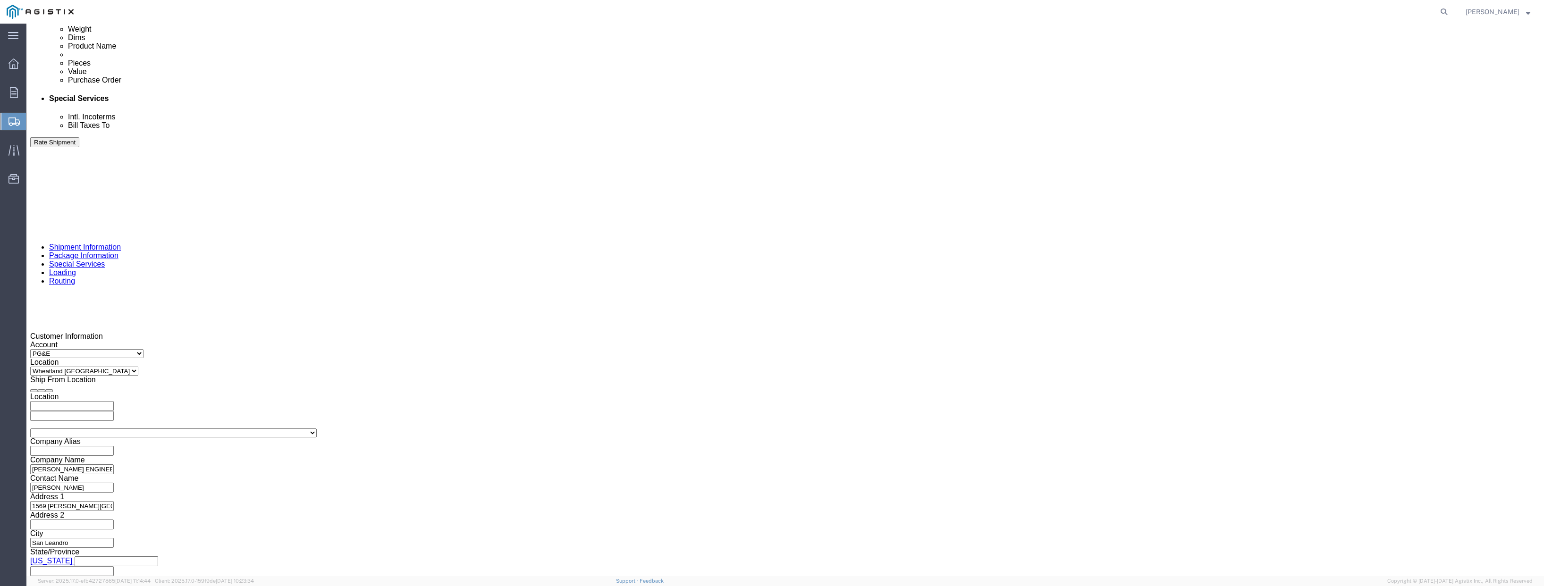
click div "[DATE] 8:00 AM"
click input "4:00 AM"
type input "4:00 PM"
click button "Apply"
click div
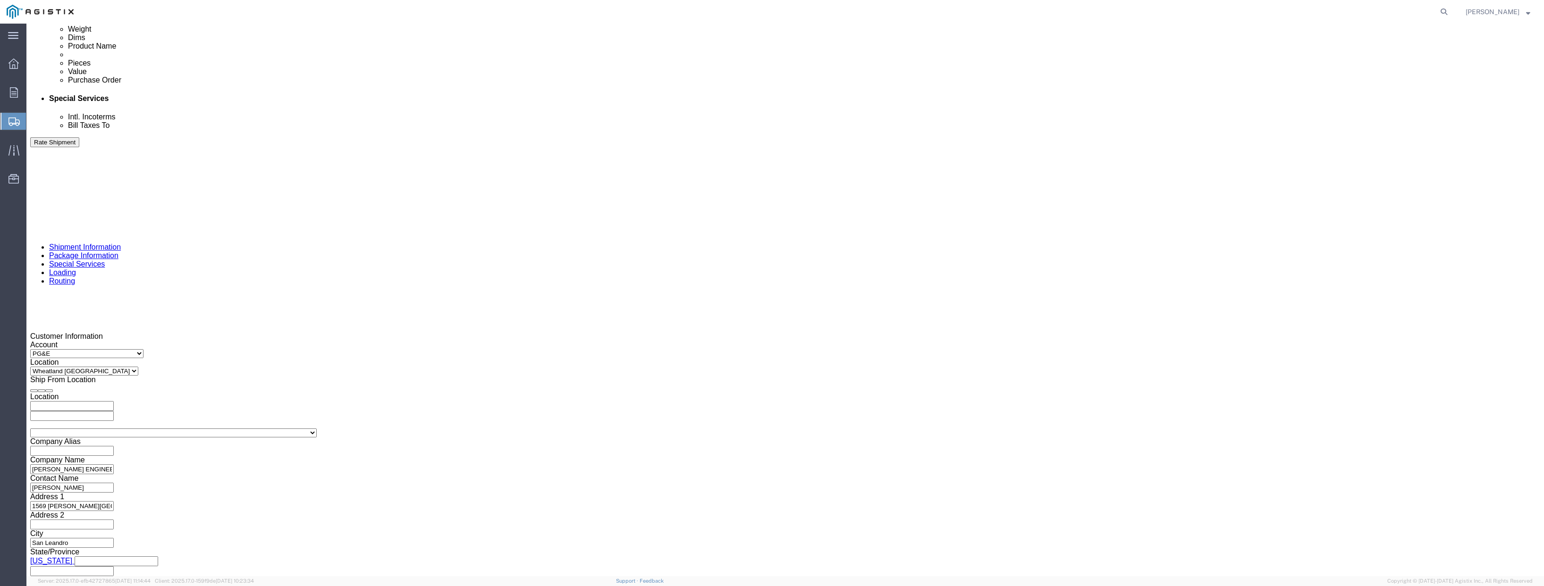
click input "5:00 PM"
click input "8:00 PM"
type input "8:00 AM"
click button "Apply"
click div
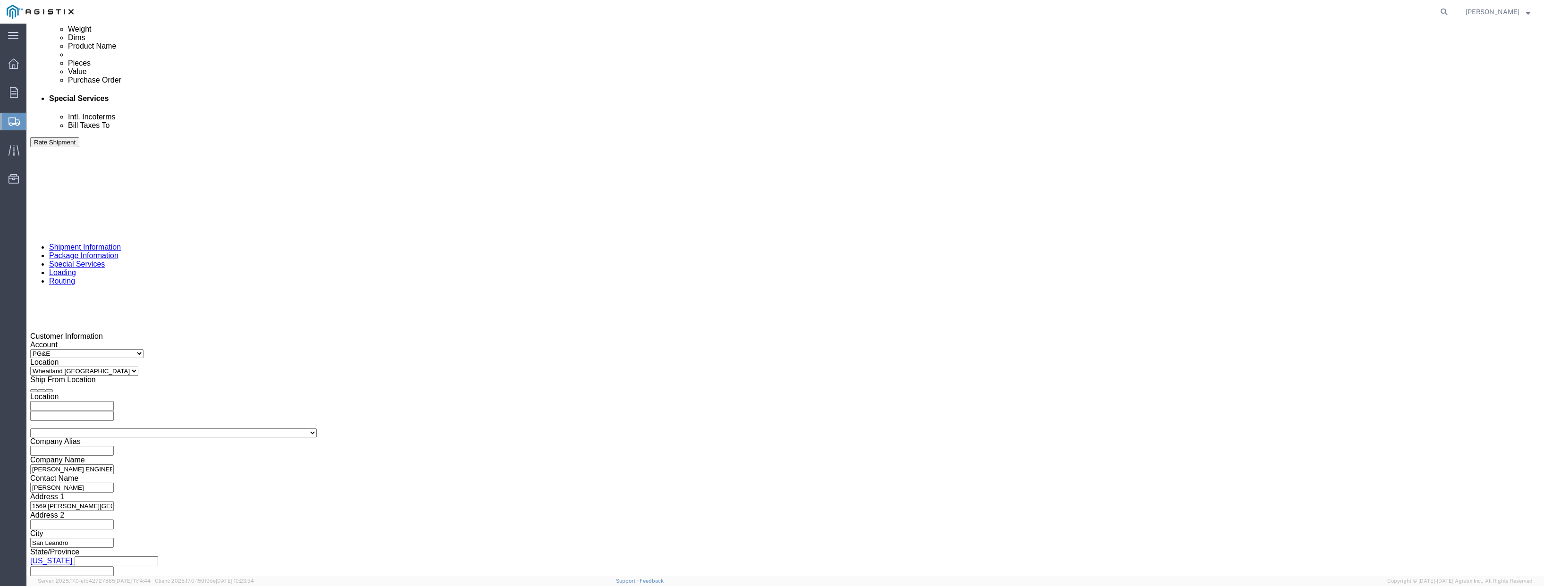
click button "Apply"
click input "text"
paste input "3501325208"
type input "3501325208"
click select "Select Account Type Activity ID Airline Appointment Number ASN Batch Request # …"
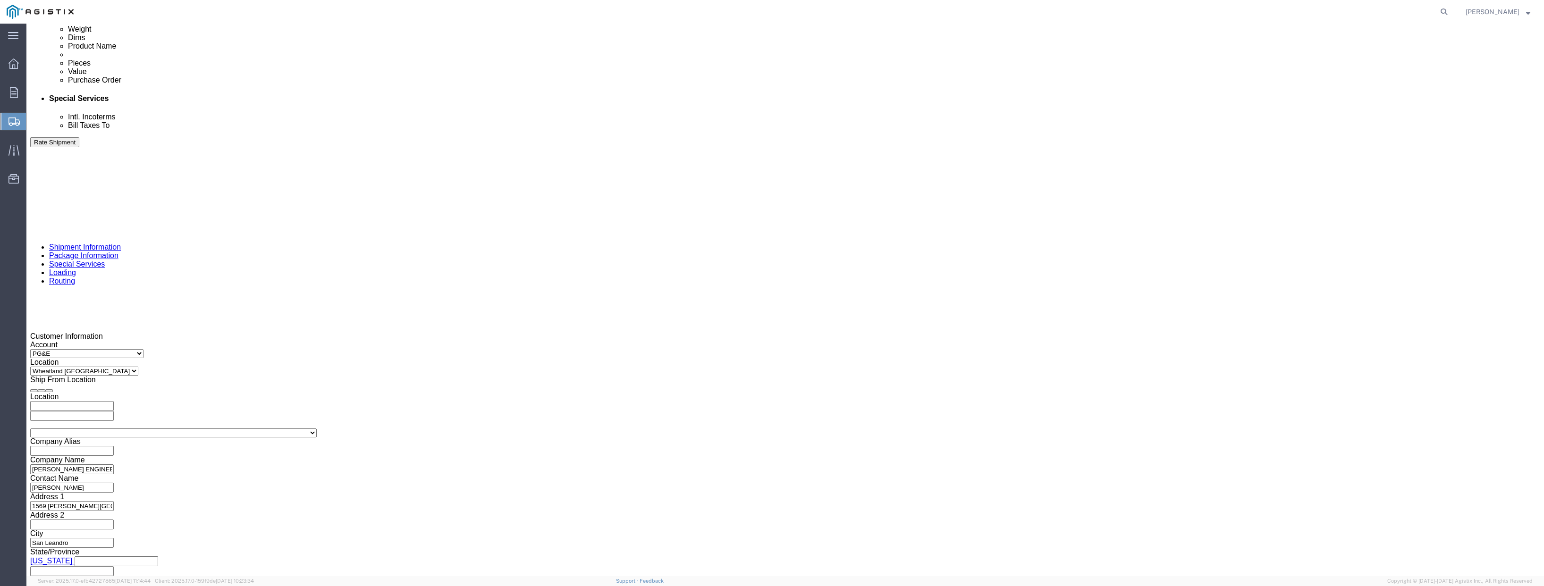
select select "PURCHORD"
click select "Select Account Type Activity ID Airline Appointment Number ASN Batch Request # …"
click input "text"
paste input "3501313557"
type input "3501313557"
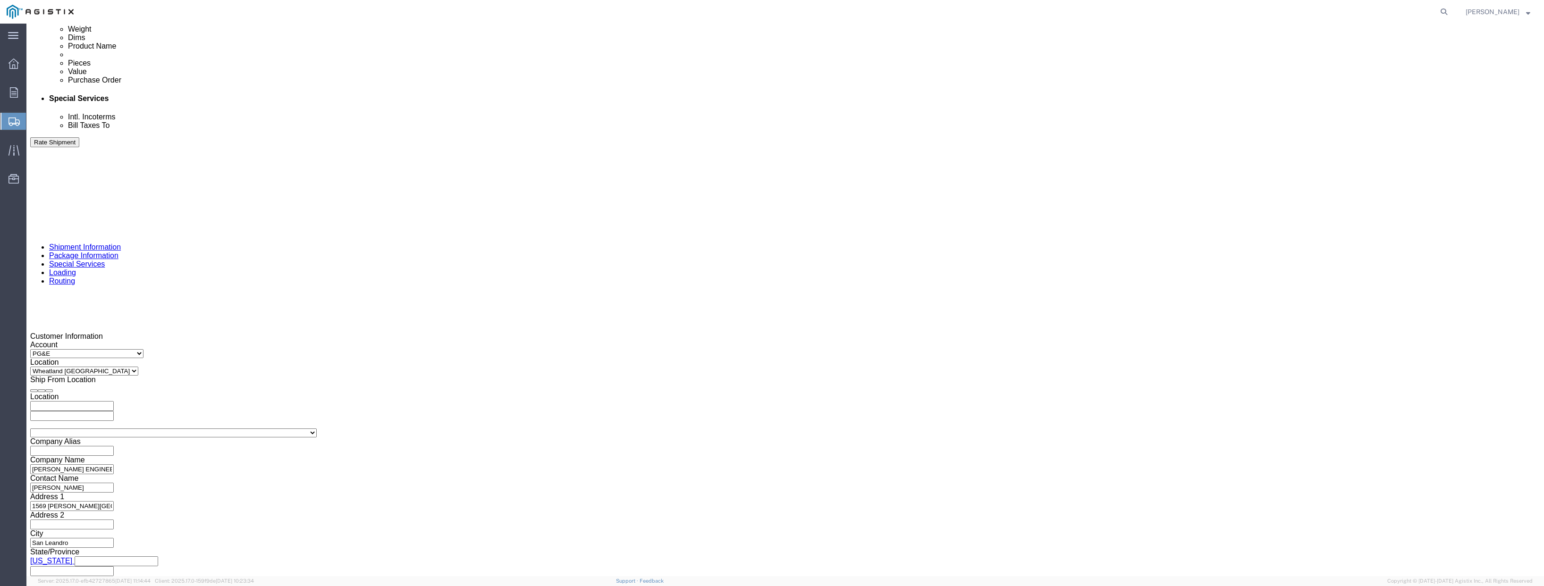
click button "Continue"
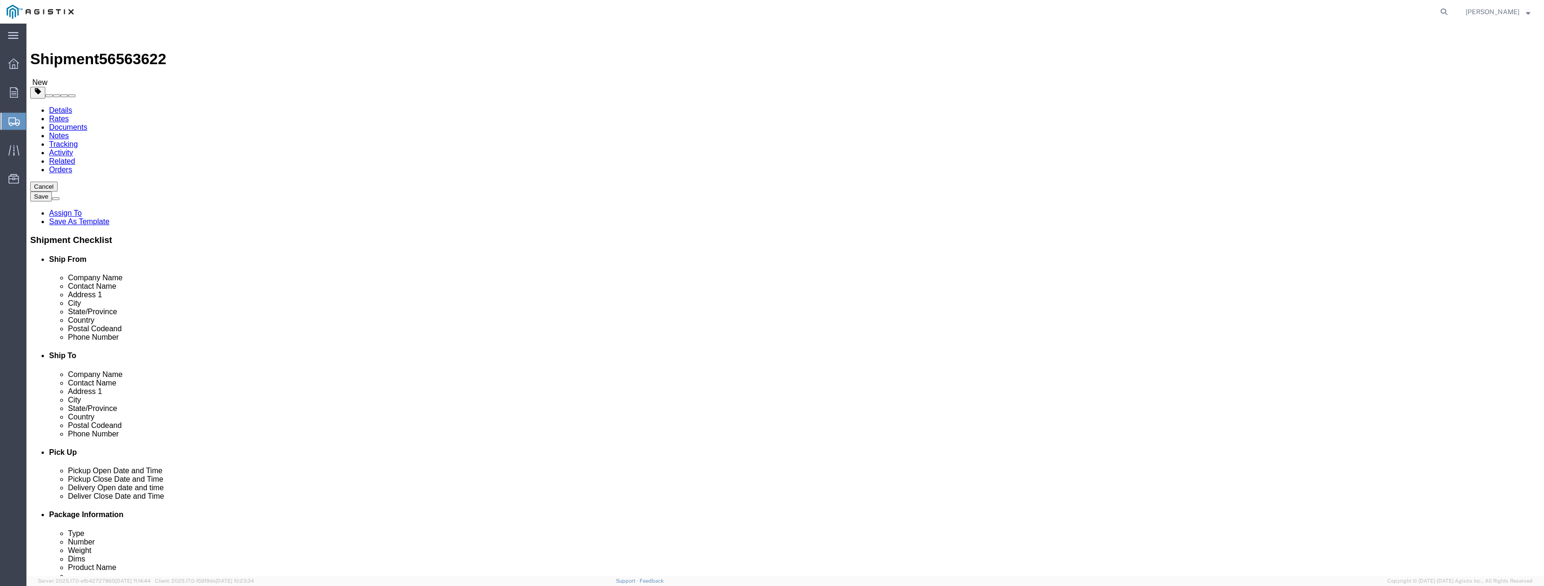
click select "Select Bulk Bundle(s) Cardboard Box(es) Carton(s) Crate(s) Drum(s) (Fiberboard)…"
select select "PSNS"
click select "Select Bulk Bundle(s) Cardboard Box(es) Carton(s) Crate(s) Drum(s) (Fiberboard)…"
click input "text"
type input "48"
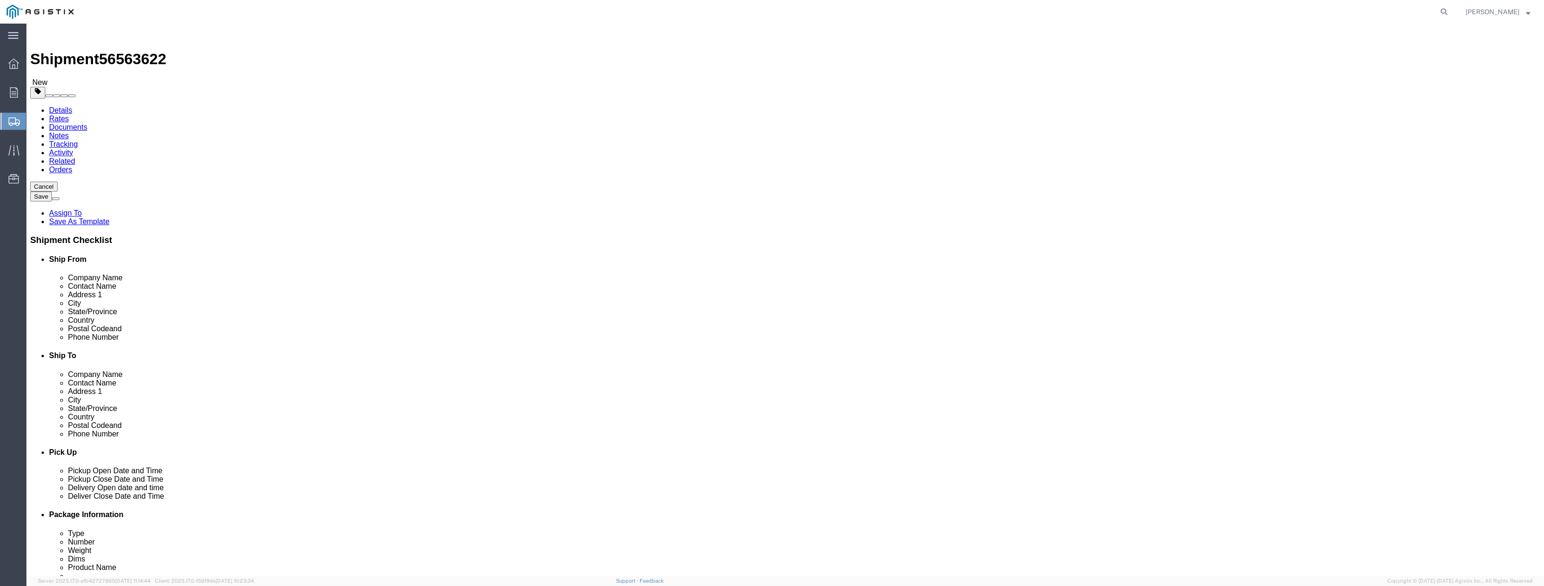
type input "66"
type input "48"
drag, startPoint x: 262, startPoint y: 238, endPoint x: 221, endPoint y: 238, distance: 41.1
click div "Weight 0.00 Select kgs lbs Ship. t°"
type input "1120"
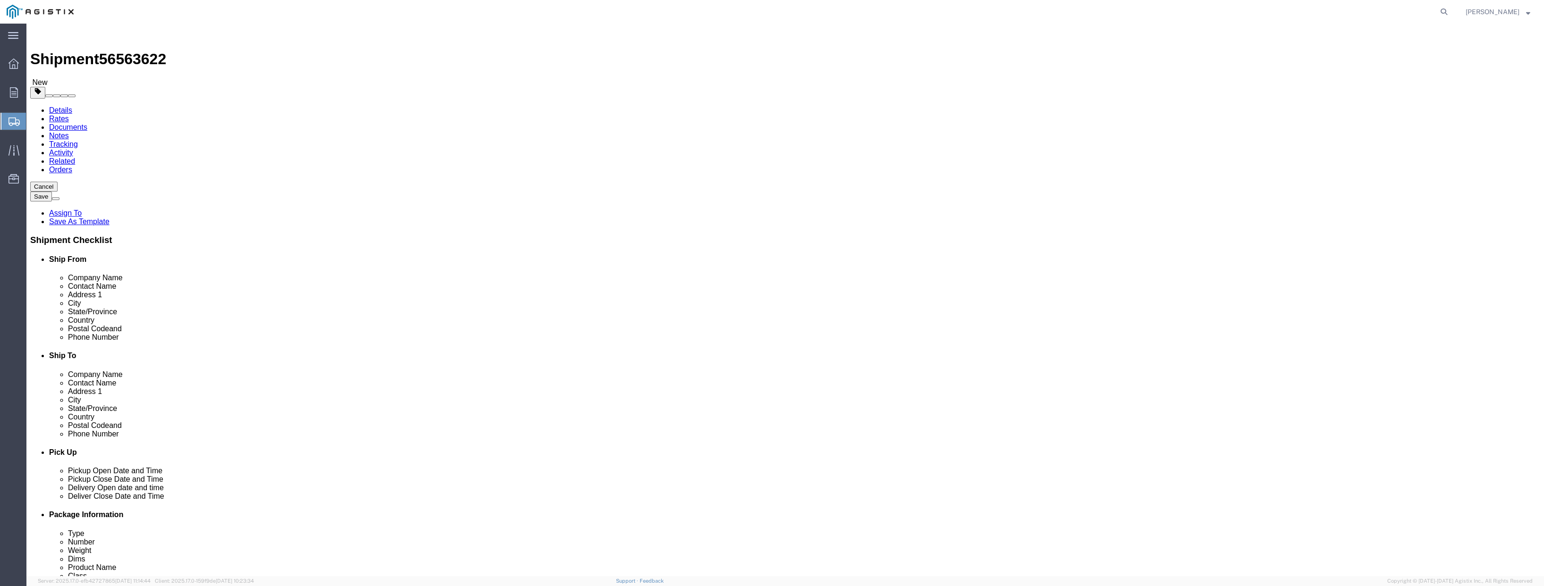
click link "Add Content"
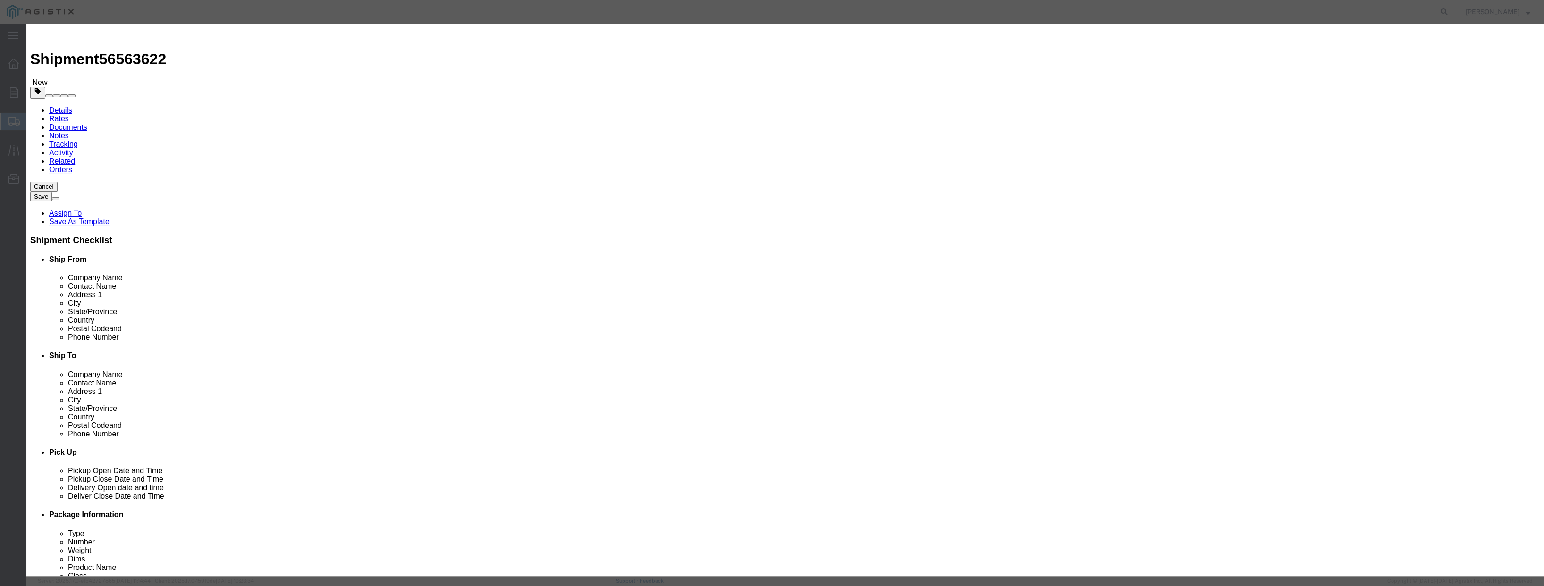
drag, startPoint x: 594, startPoint y: 93, endPoint x: 581, endPoint y: 92, distance: 12.3
click div "Pieces 0 Select Bag Barrels 100Board Feet Bottle Box Blister Pack Carats Can Ca…"
type input "1"
click input "text"
type input "49000"
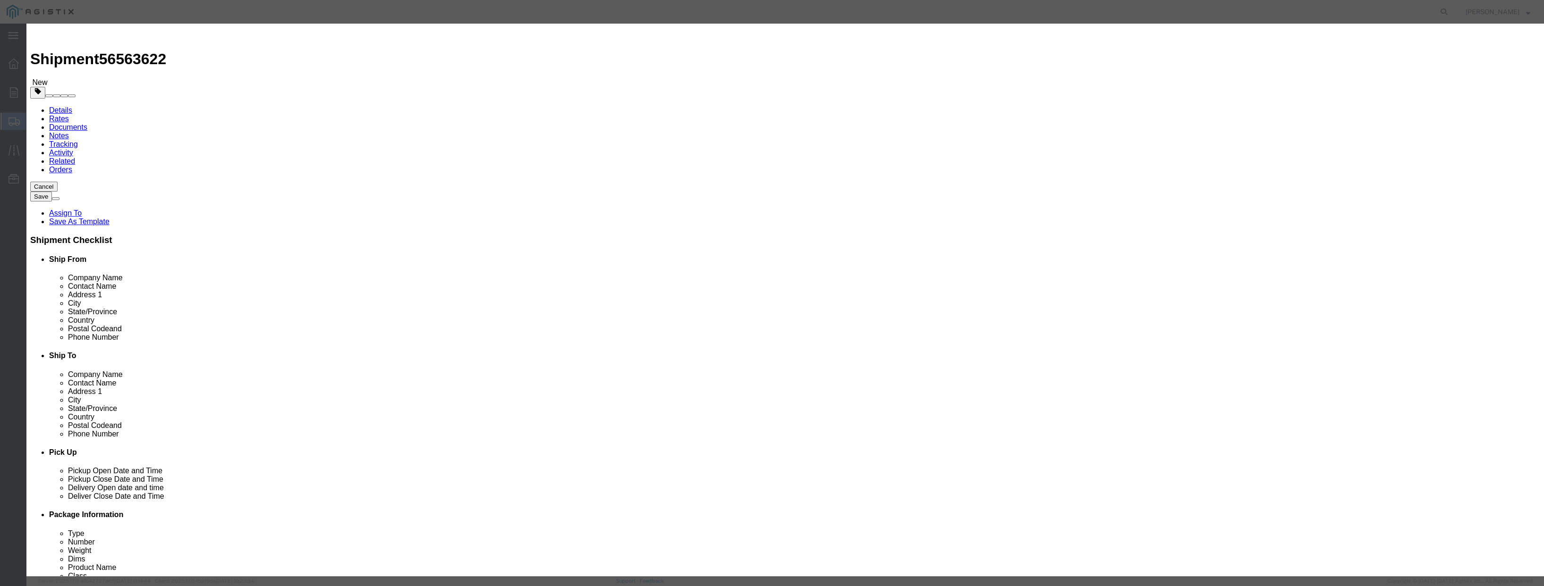
click select "Select 50 55 60 65 70 85 92.5 100 125 175 250 300 400"
select select "100"
click select "Select 50 55 60 65 70 85 92.5 100 125 175 250 300 400"
click input "text"
type input "SWITCHGEAR"
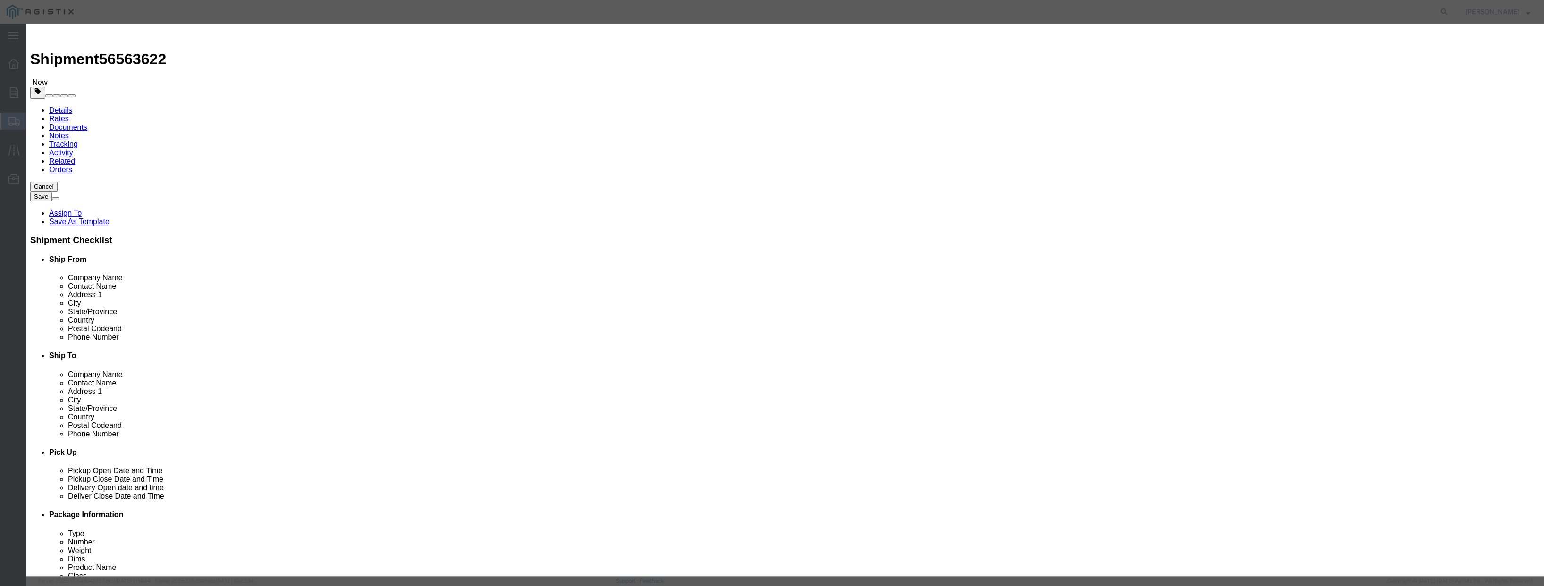
click button "Save & Close"
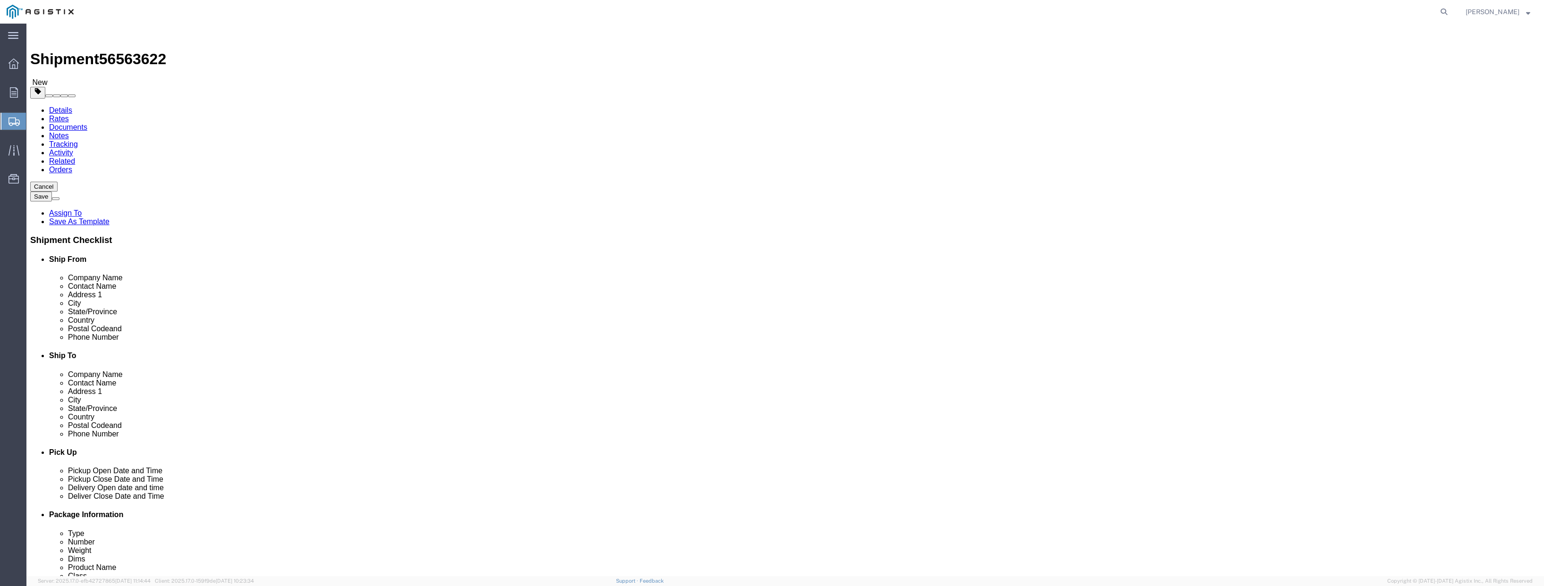
click link "Add Package"
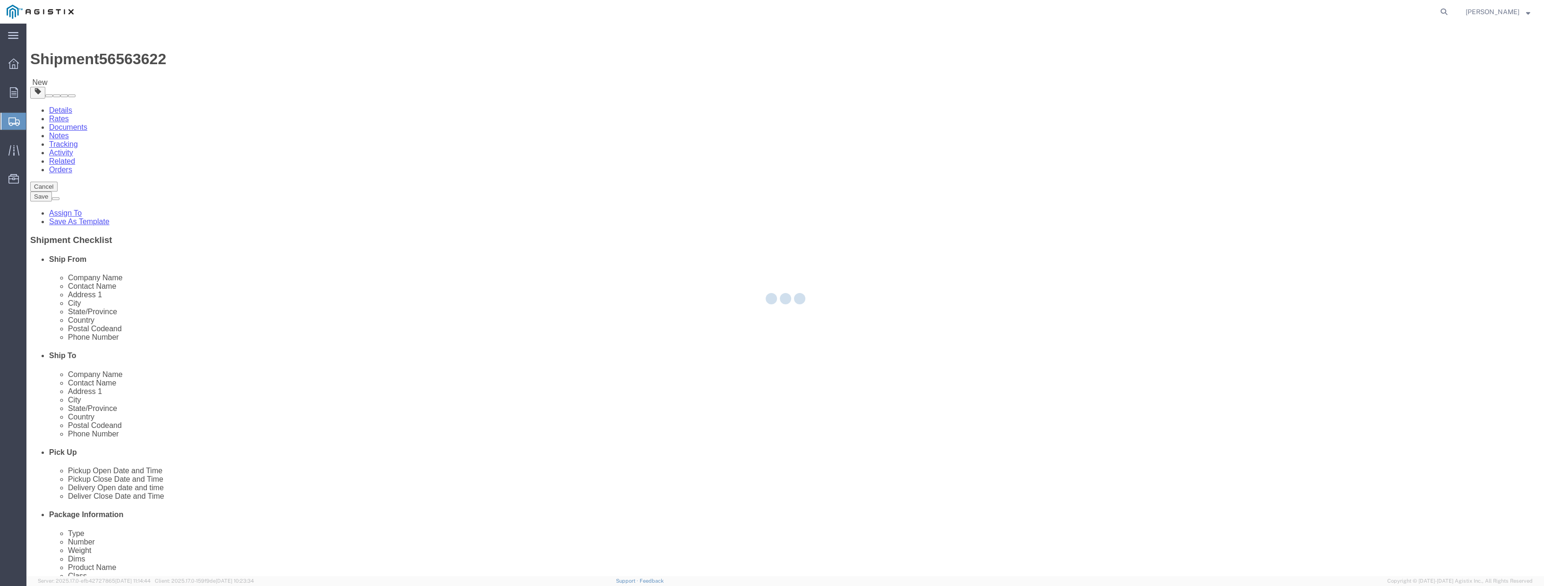
select select "PSNS"
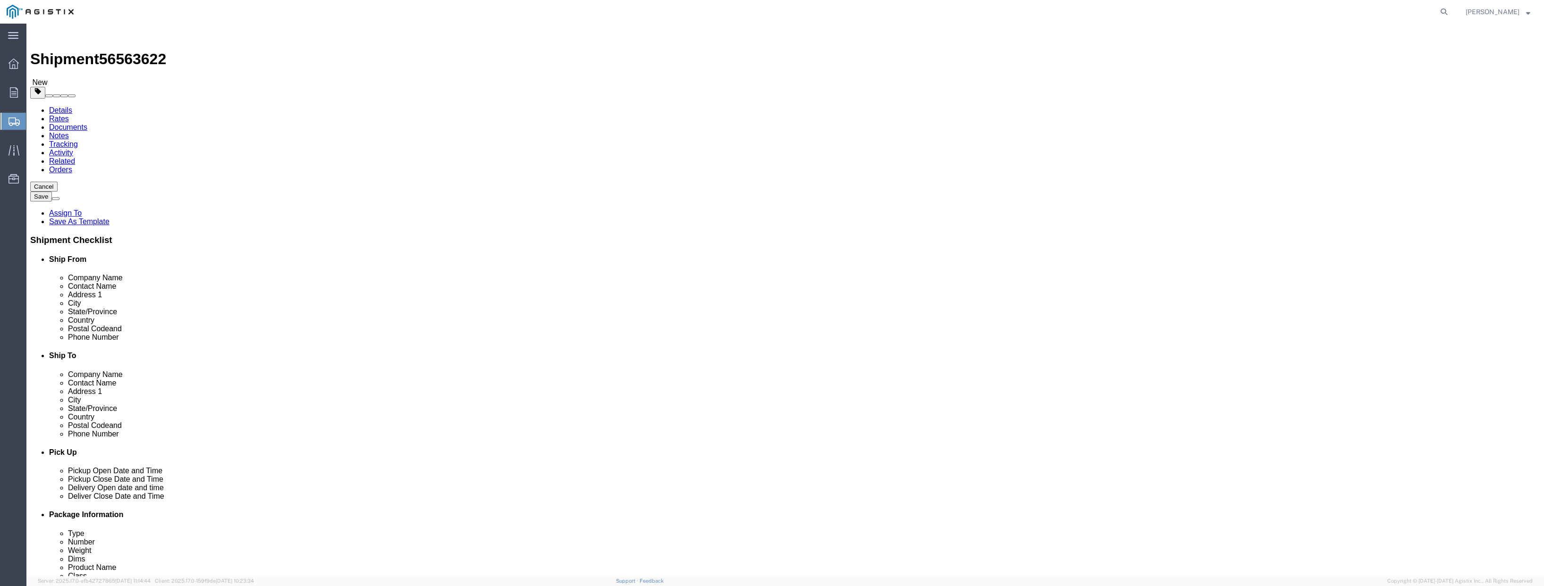
click select "Select Bulk Bundle(s) Cardboard Box(es) Carton(s) Crate(s) Drum(s) (Fiberboard)…"
select select "PSNS"
click select "Select Bulk Bundle(s) Cardboard Box(es) Carton(s) Crate(s) Drum(s) (Fiberboard)…"
click input "text"
type input "56"
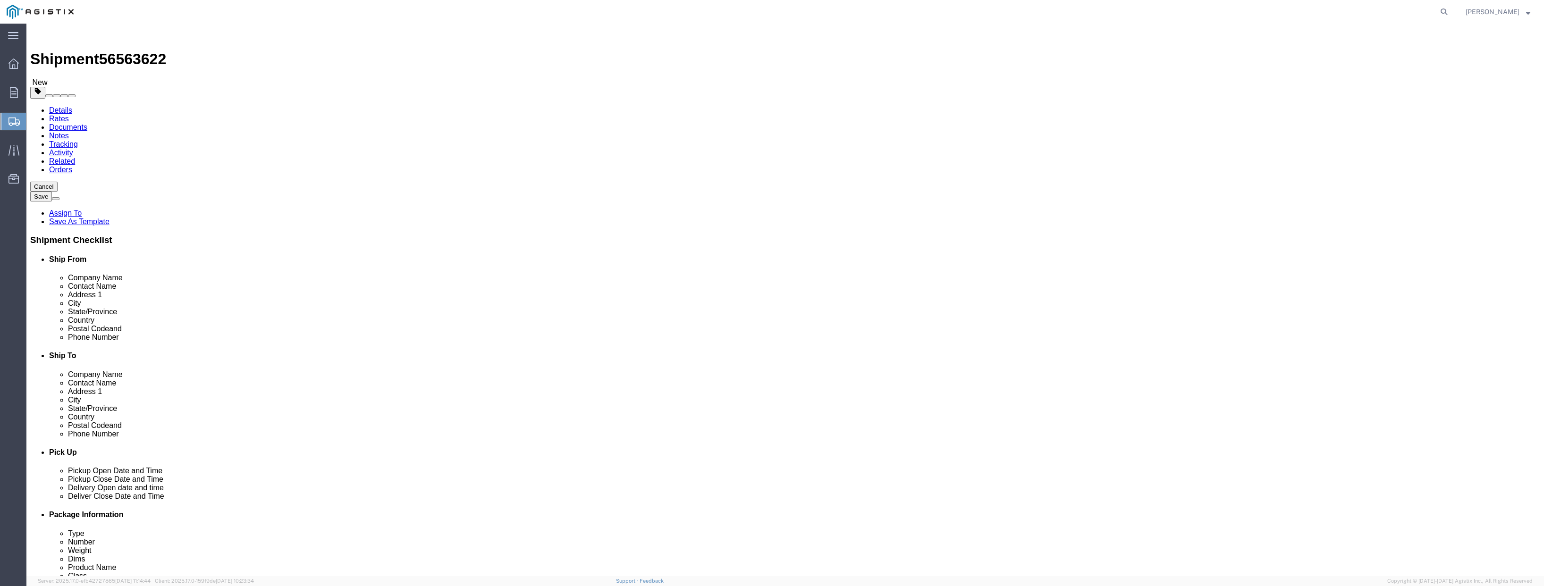
type input "49"
drag, startPoint x: 257, startPoint y: 485, endPoint x: 226, endPoint y: 483, distance: 31.8
click div "Weight 0.00 Select kgs lbs Ship. t°"
type input "1800"
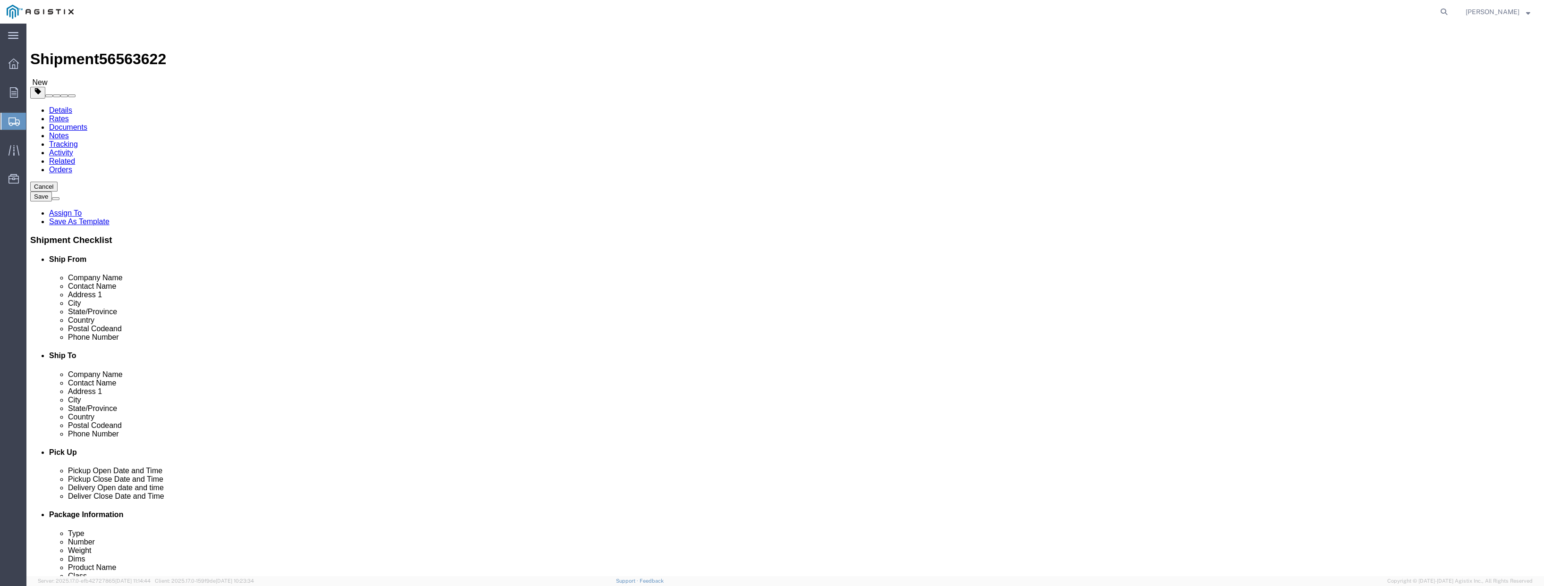
click link "Add Content"
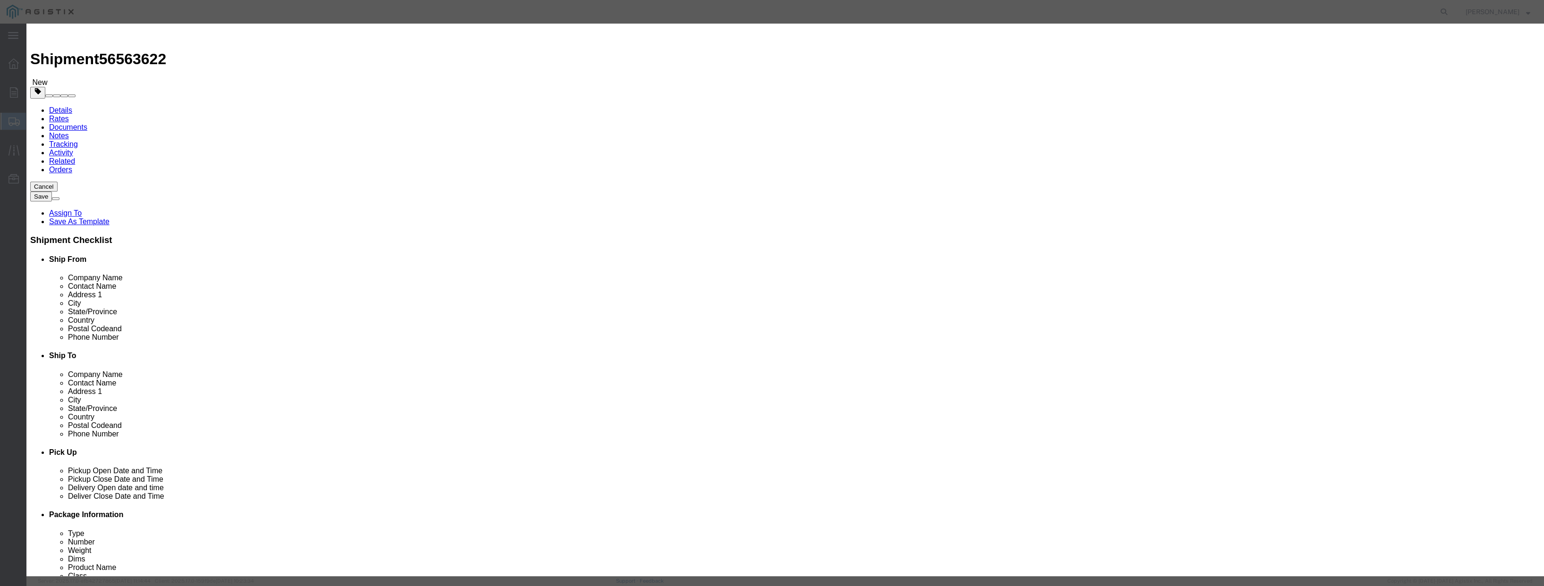
drag, startPoint x: 606, startPoint y: 91, endPoint x: 574, endPoint y: 80, distance: 34.2
click div "Product Name Pieces 0 Select Bag Barrels 100Board Feet Bottle Box Blister Pack …"
type input "1"
click input "text"
type input "50000"
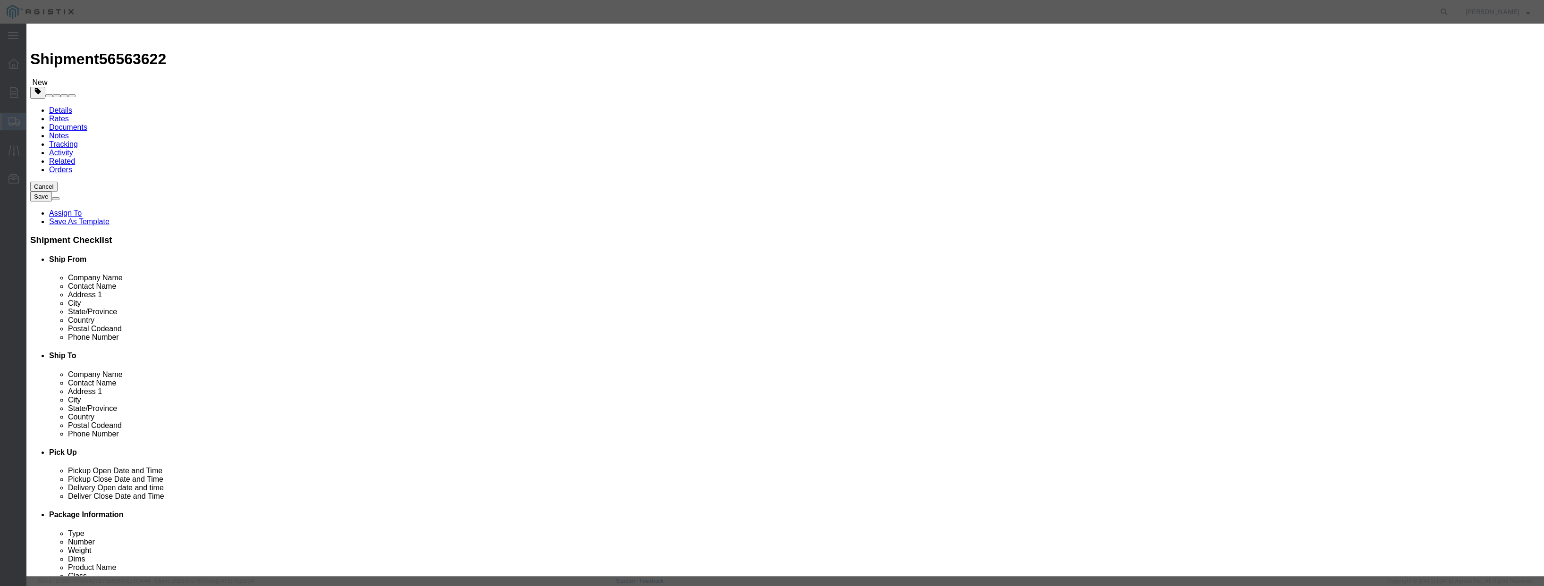
click select "Select 50 55 60 65 70 85 92.5 100 125 175 250 300 400"
select select "100"
click select "Select 50 55 60 65 70 85 92.5 100 125 175 250 300 400"
click input "text"
type input "SWITCHGEAR"
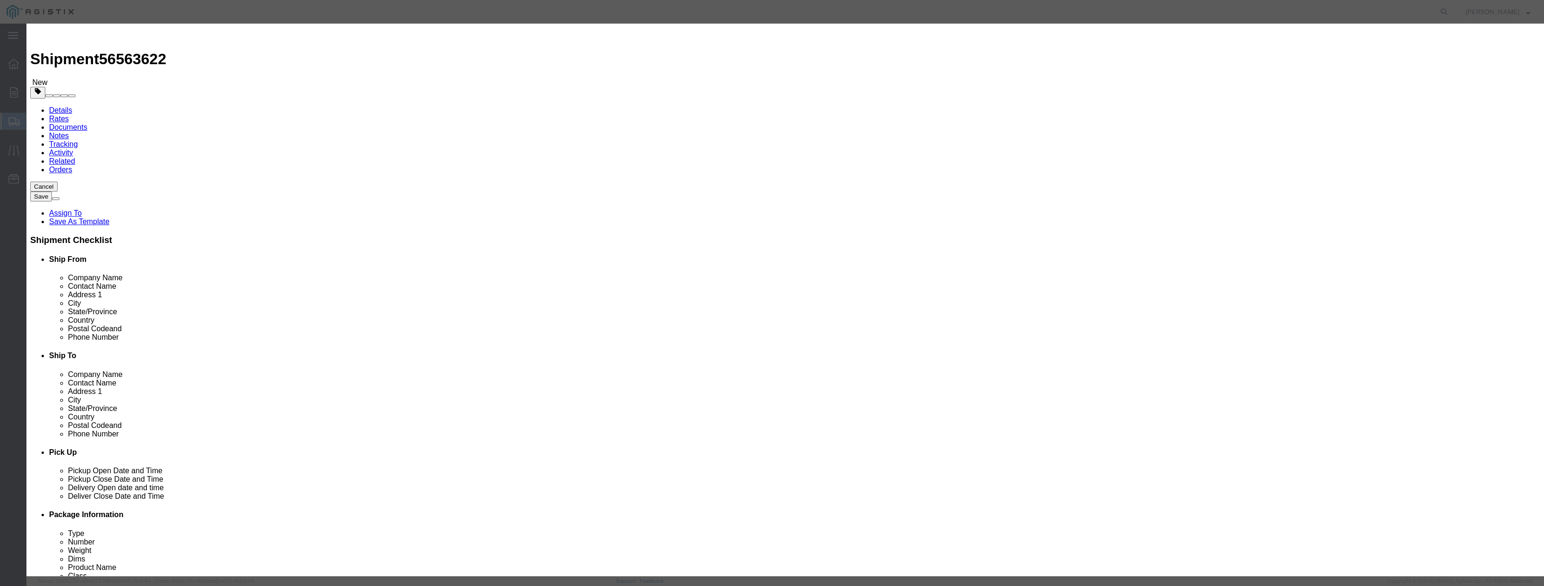
click button "Save & Close"
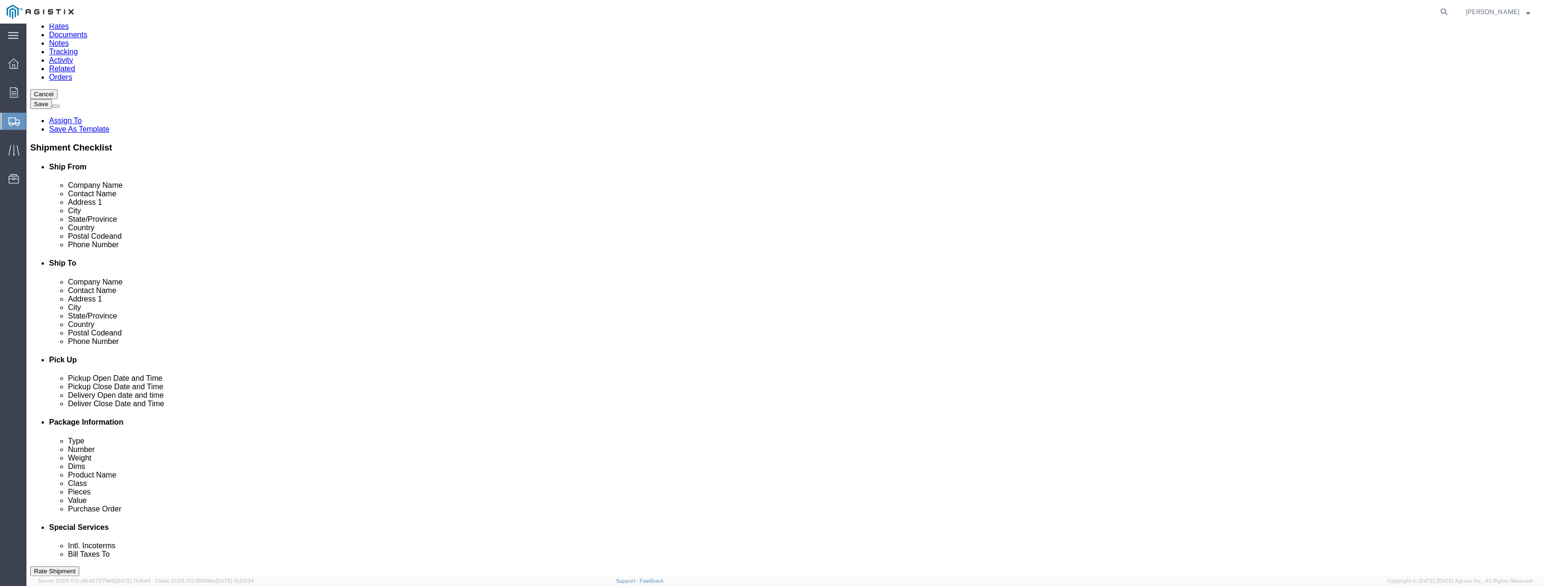
scroll to position [94, 0]
click button "Rate Shipment"
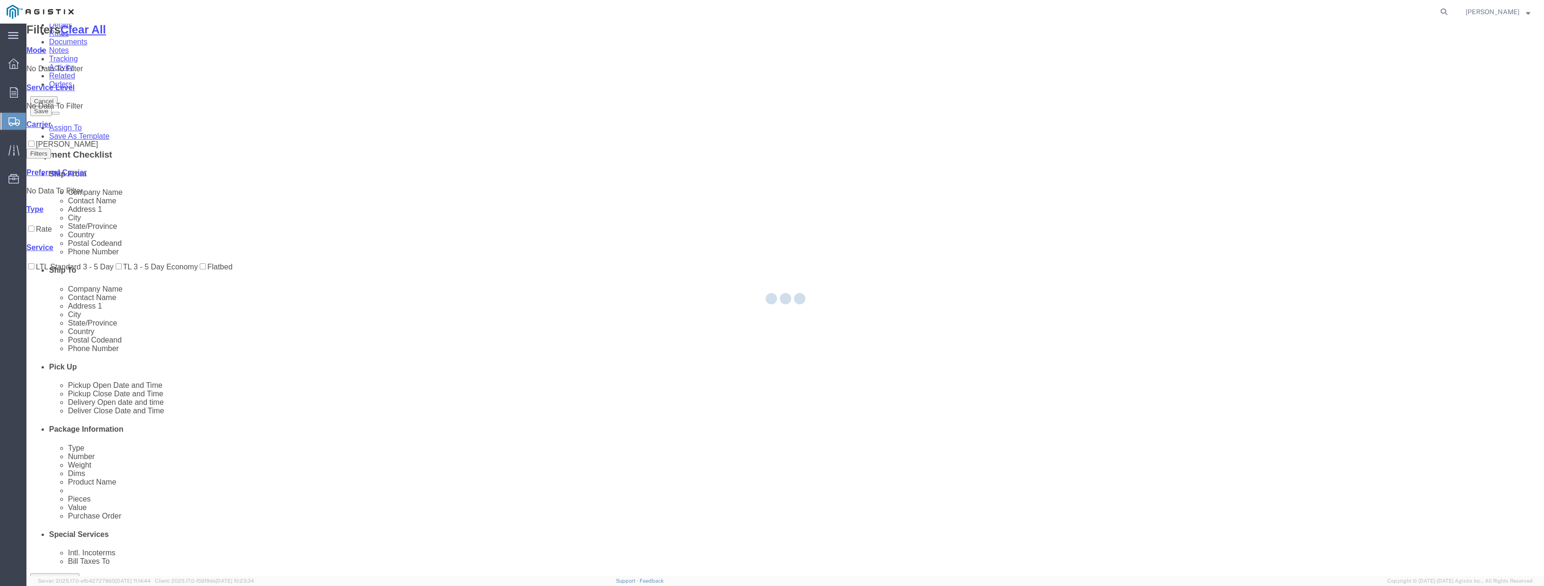
scroll to position [0, 0]
